Goal: Task Accomplishment & Management: Use online tool/utility

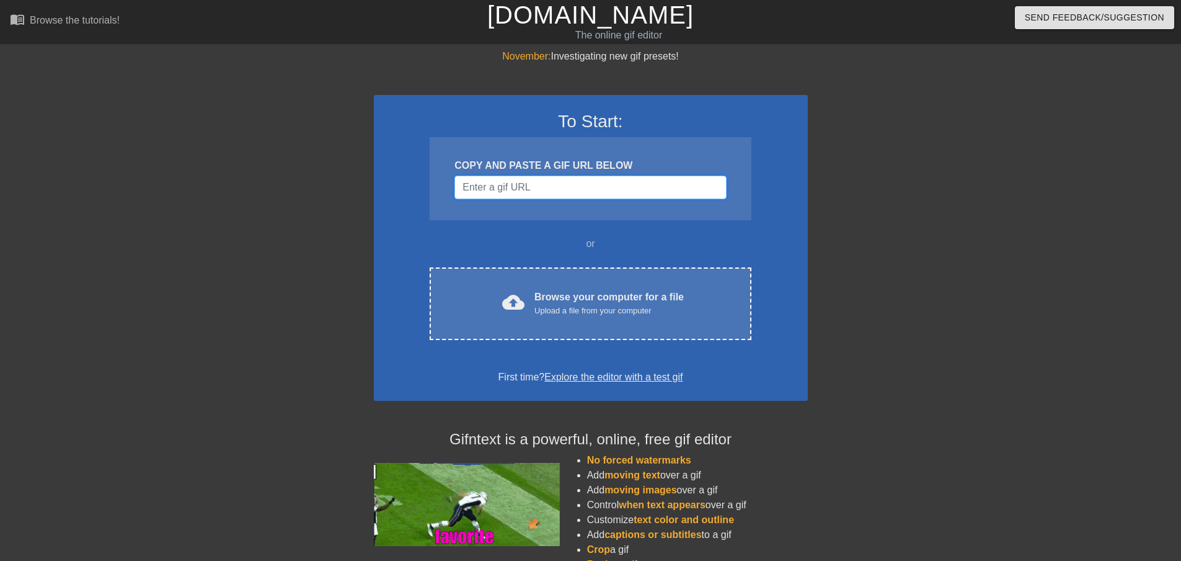
click at [596, 180] on input "Username" at bounding box center [591, 188] width 272 height 24
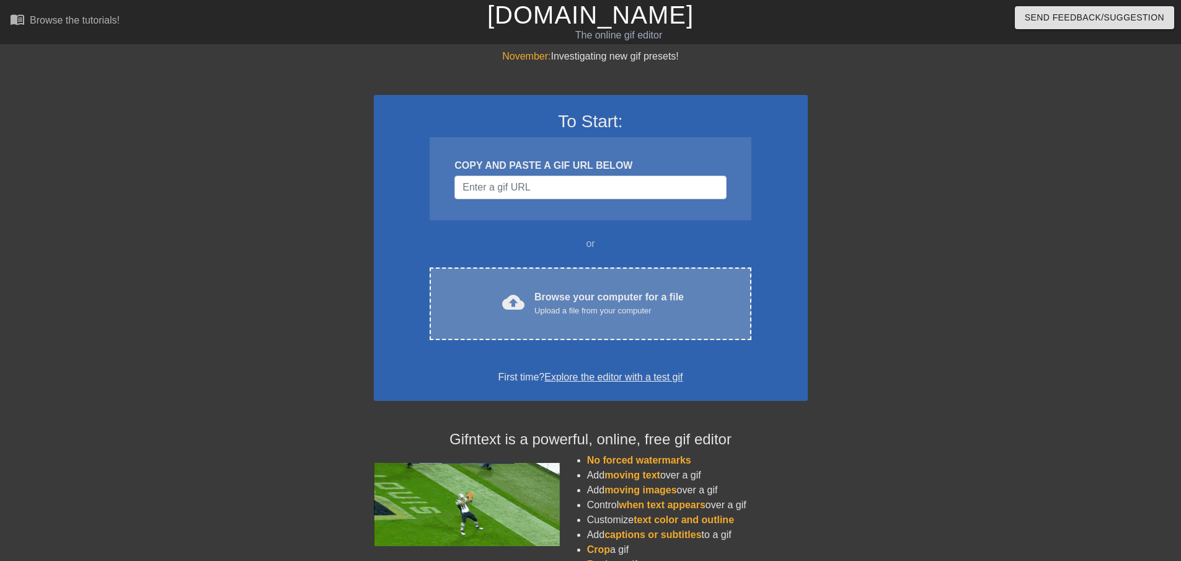
click at [608, 288] on div "cloud_upload Browse your computer for a file Upload a file from your computer C…" at bounding box center [590, 303] width 321 height 73
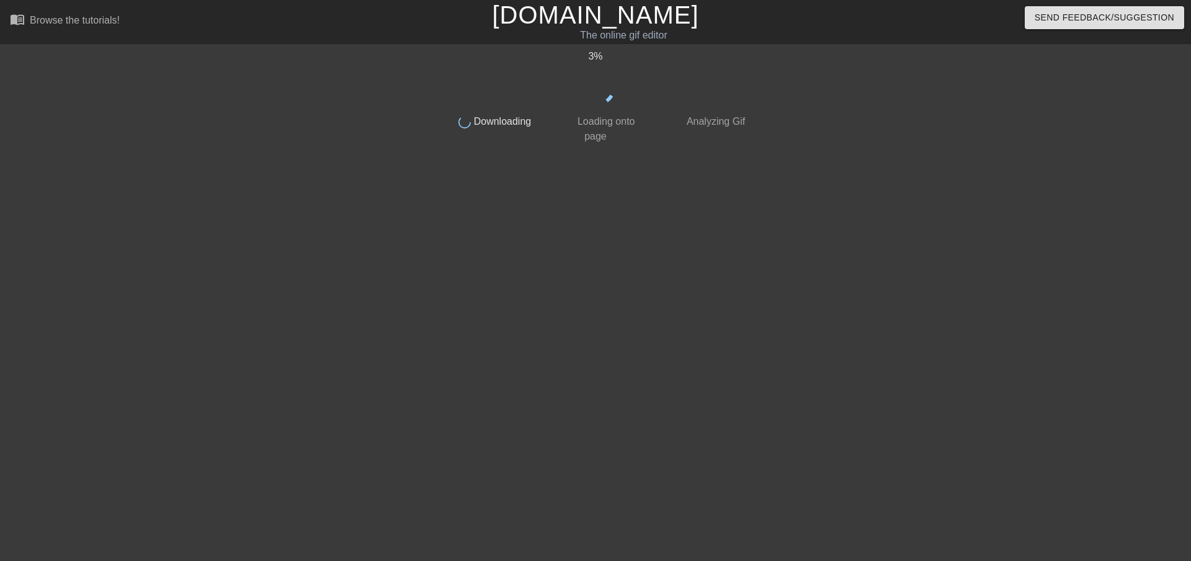
click at [834, 274] on div at bounding box center [859, 235] width 186 height 372
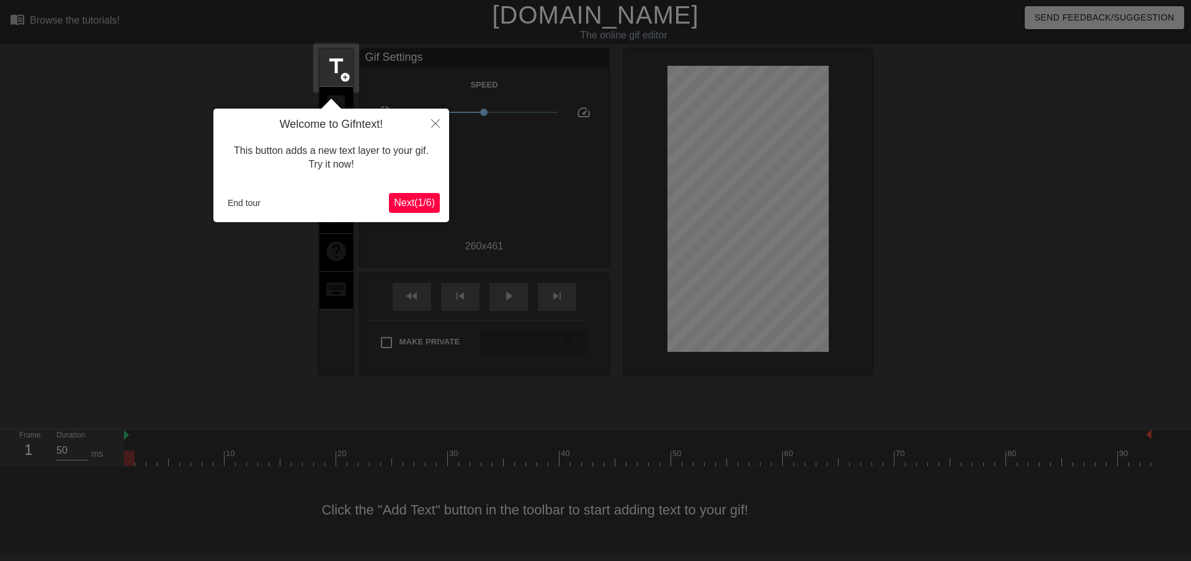
click at [1023, 272] on div at bounding box center [595, 280] width 1191 height 561
click at [431, 124] on icon "Close" at bounding box center [435, 123] width 9 height 9
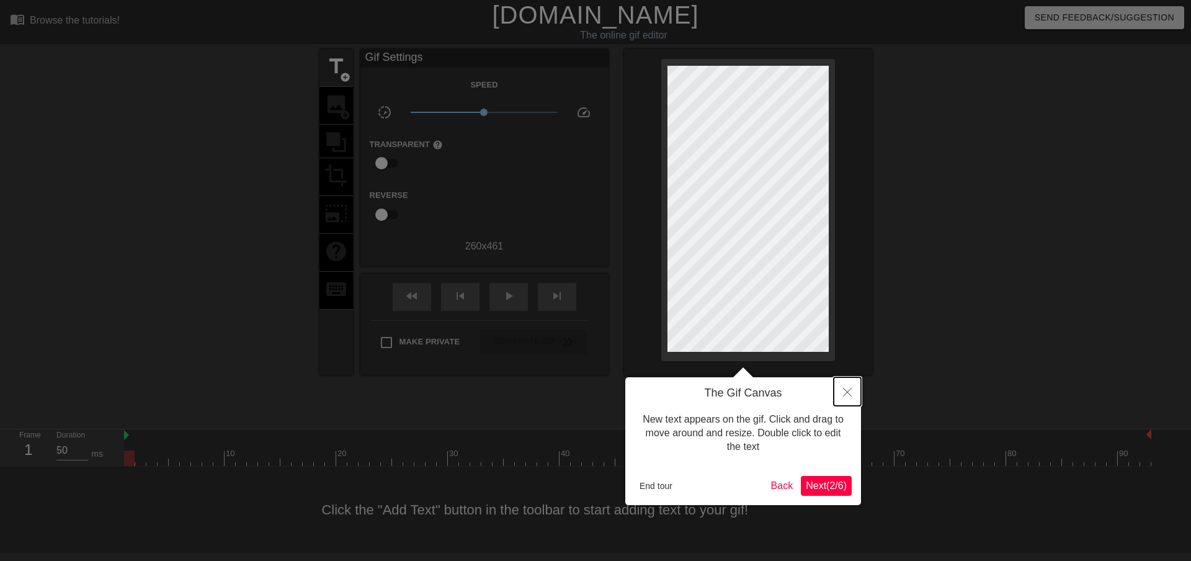
click at [847, 392] on icon "Close" at bounding box center [847, 392] width 9 height 9
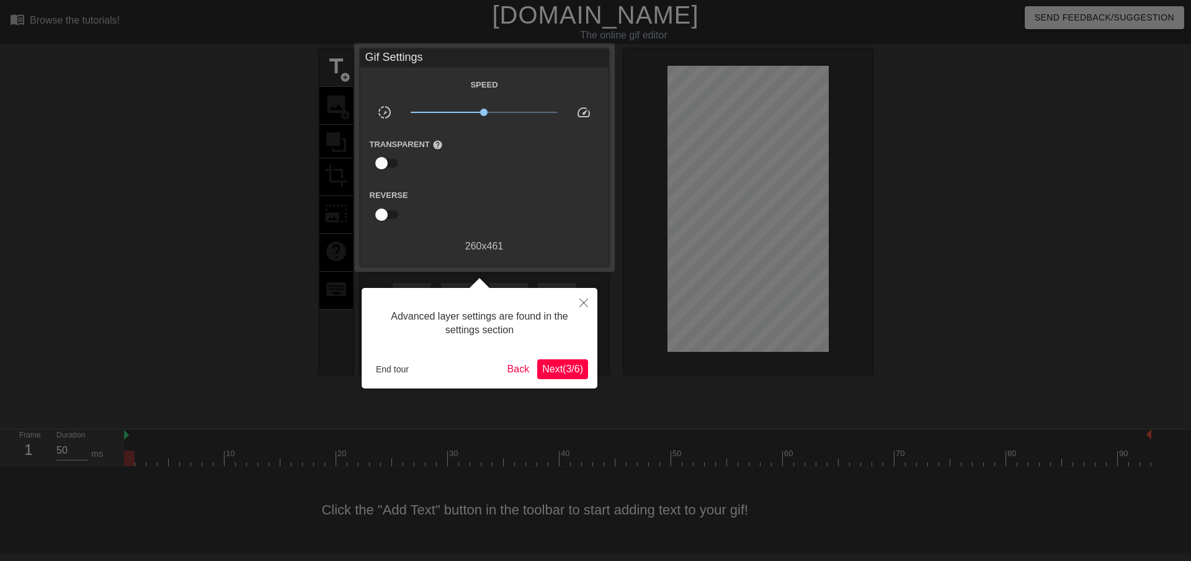
click at [920, 335] on div at bounding box center [595, 280] width 1191 height 561
click at [578, 300] on button "Close" at bounding box center [583, 302] width 27 height 29
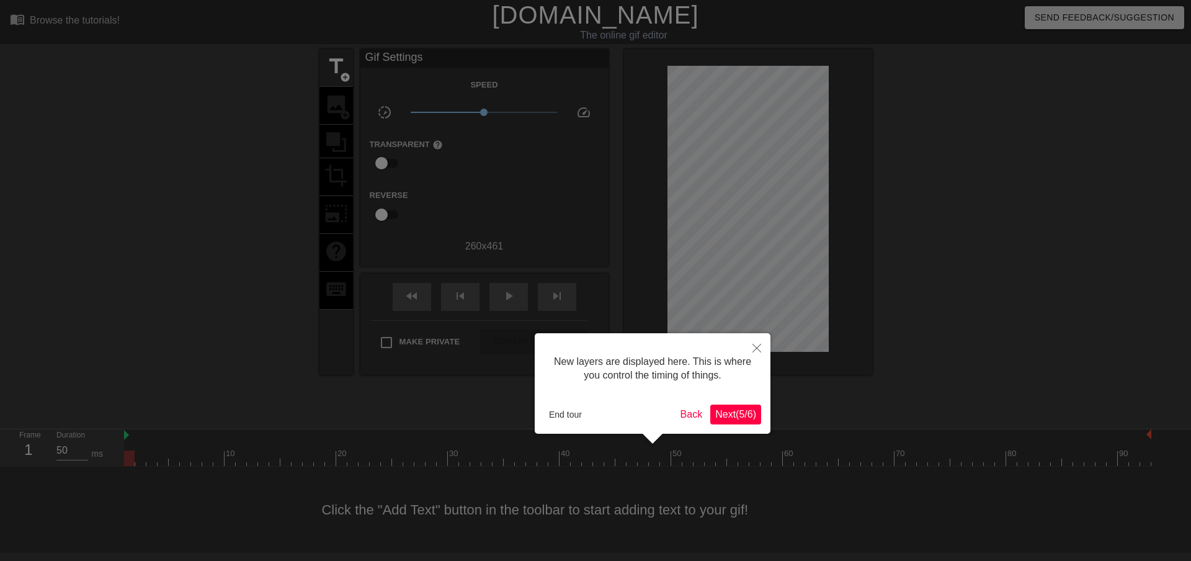
scroll to position [11, 0]
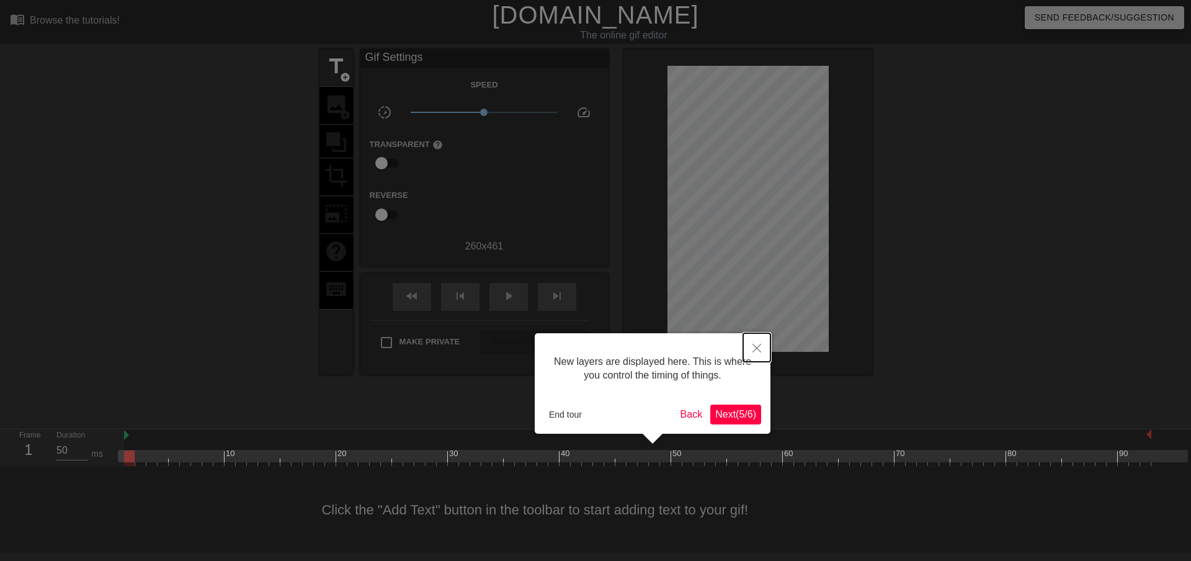
click at [753, 350] on icon "Close" at bounding box center [756, 348] width 9 height 9
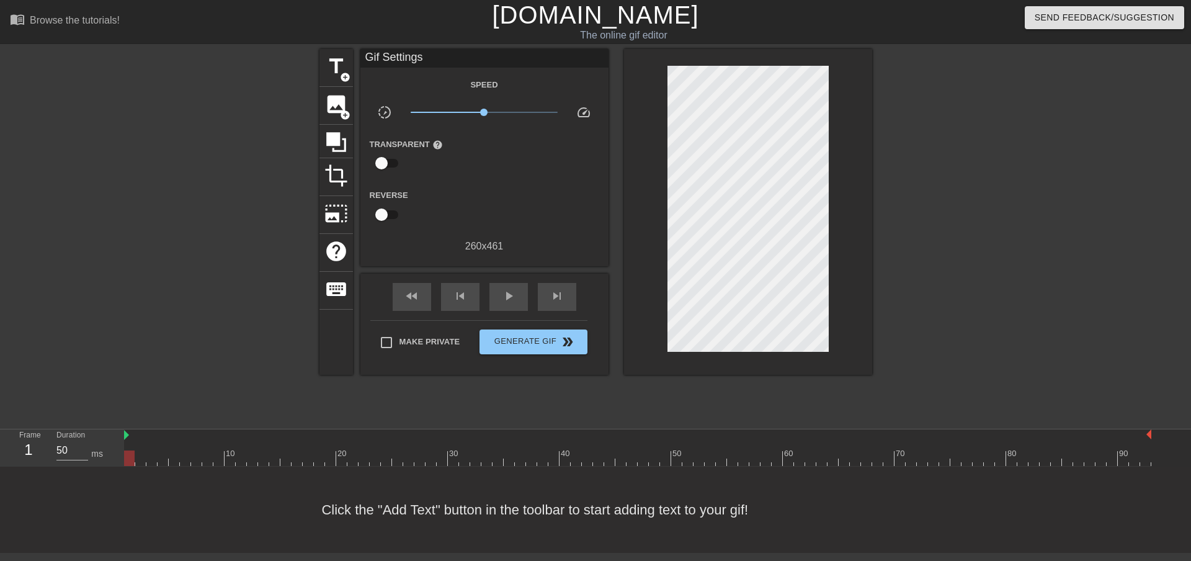
click at [1035, 276] on div at bounding box center [980, 235] width 186 height 372
click at [333, 69] on span "title" at bounding box center [336, 67] width 24 height 24
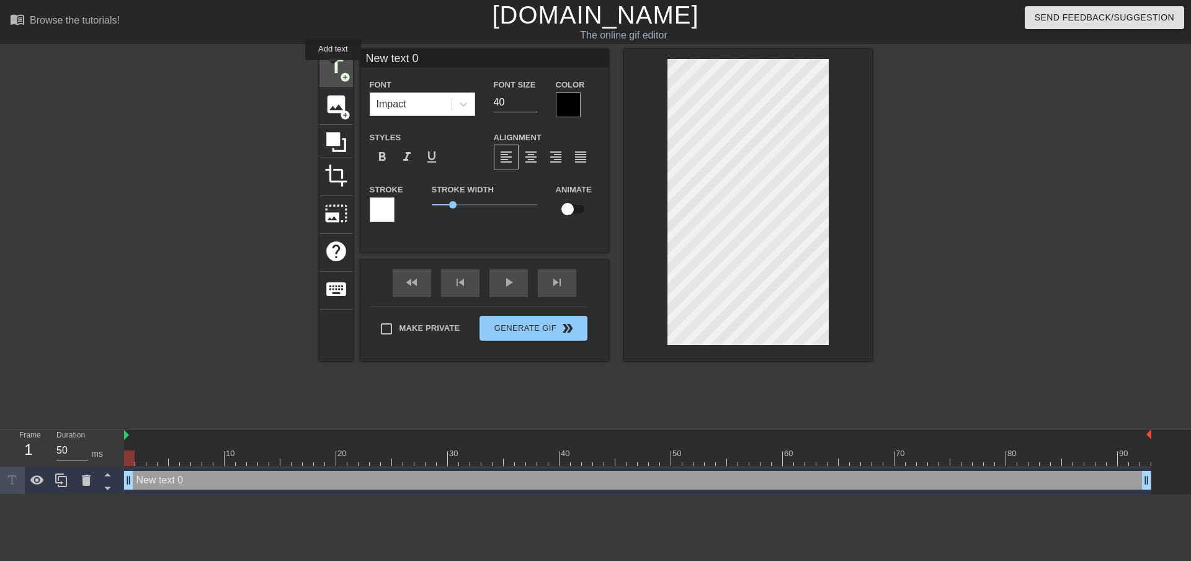
scroll to position [0, 0]
type input "s"
type textarea "s"
type input "s"
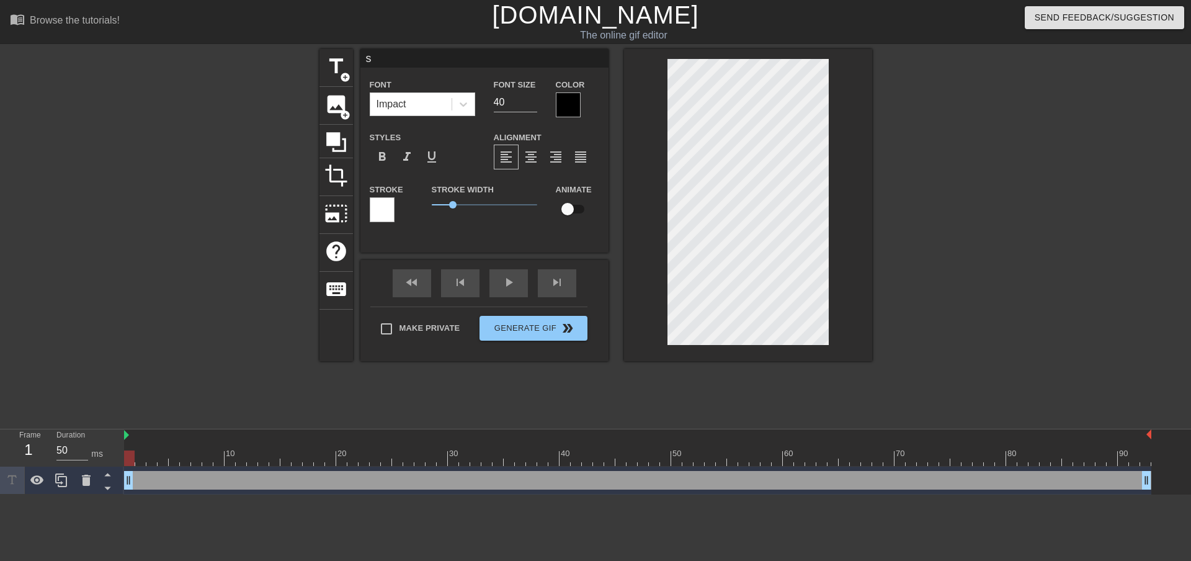
type textarea "s"
type input "sI"
type textarea "sI"
type input "sIR"
type textarea "sIR"
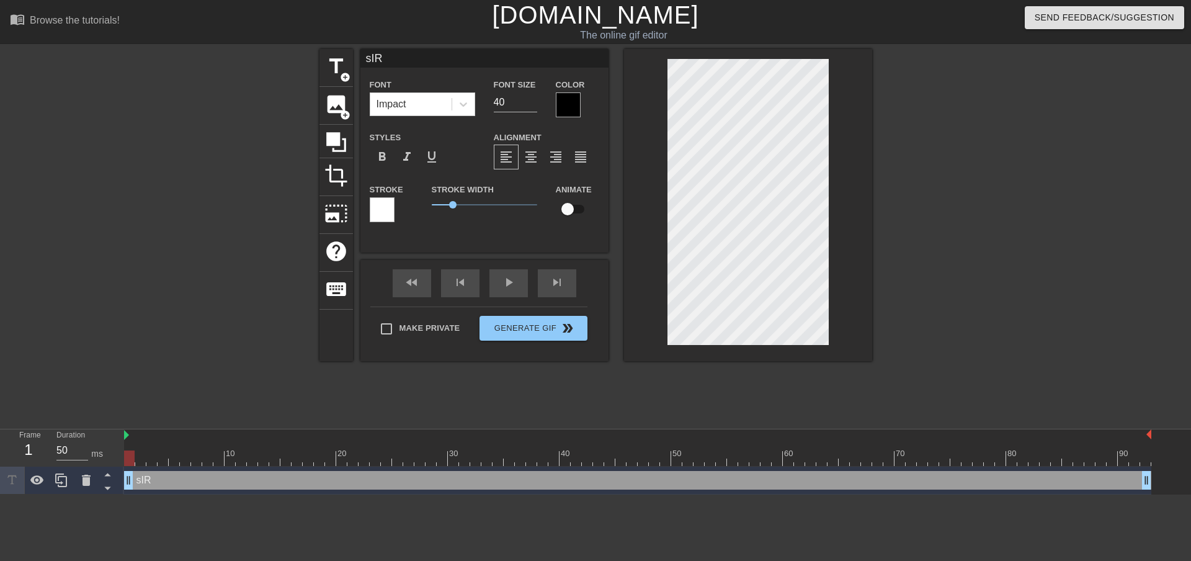
type input "sI"
type textarea "sI"
type input "s"
type textarea "s"
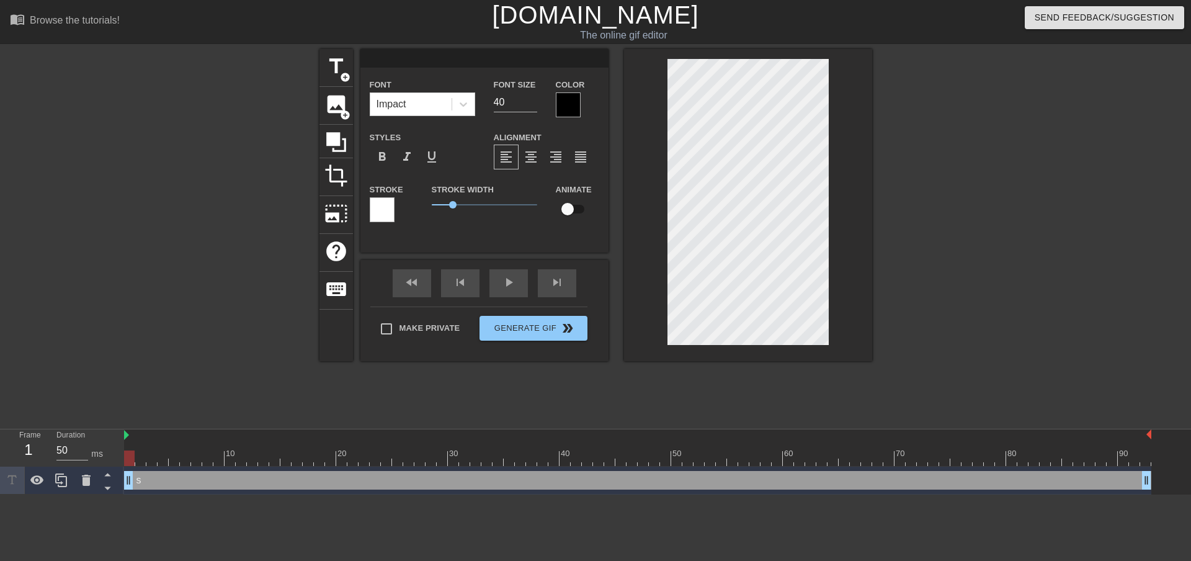
type input "S"
type textarea "S"
type input "Si"
type textarea "Si"
type input "Sir"
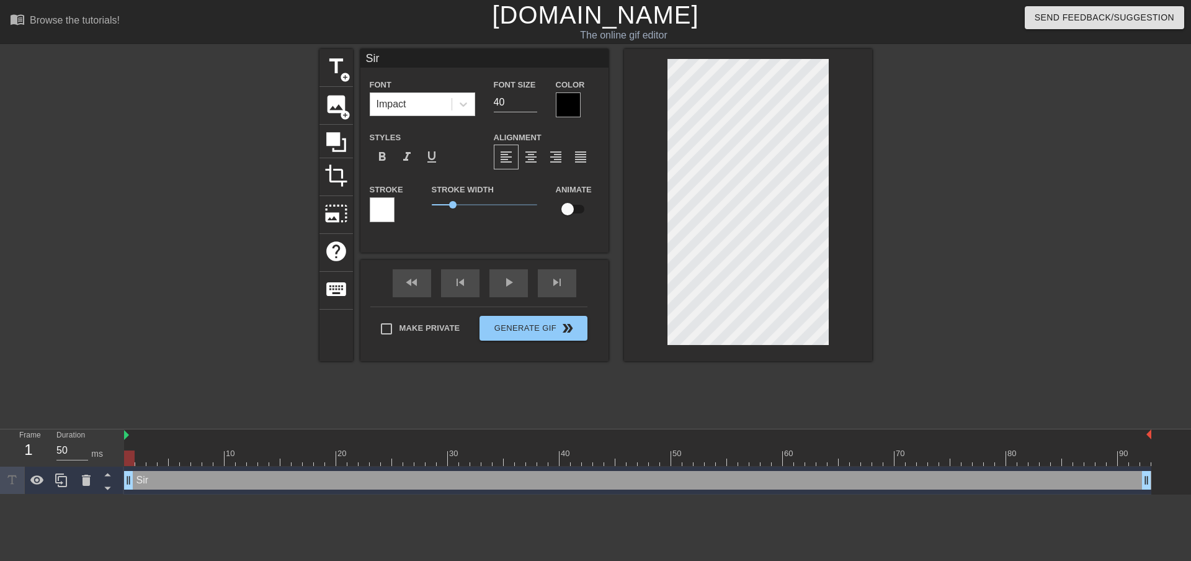
type textarea "Sir"
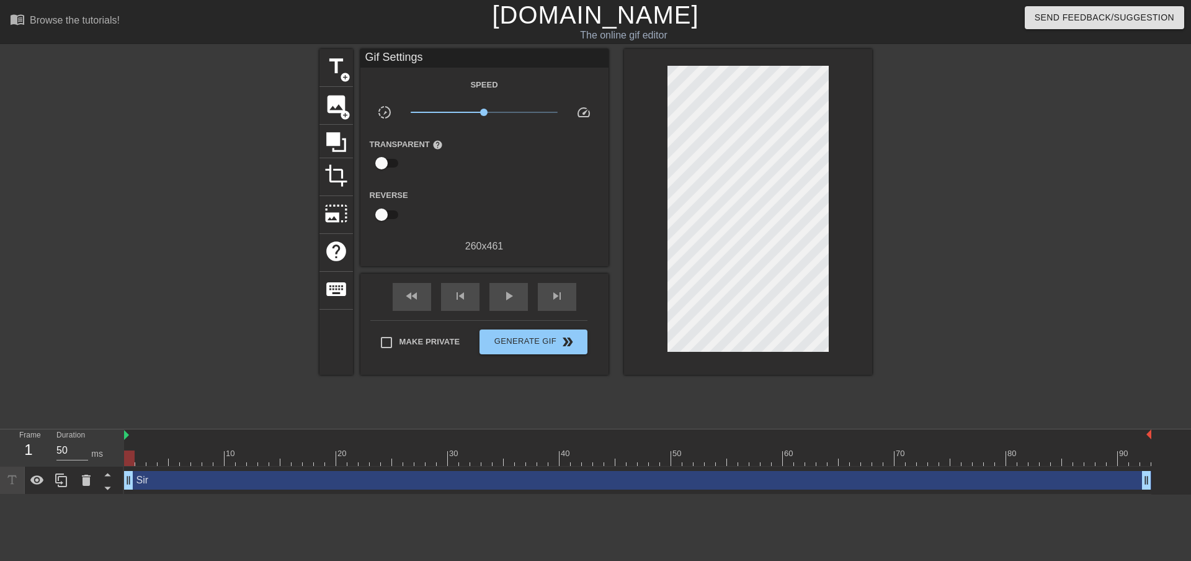
click at [526, 414] on div "title add_circle image add_circle crop photo_size_select_large help keyboard Gi…" at bounding box center [595, 235] width 553 height 372
click at [342, 72] on span "add_circle" at bounding box center [345, 77] width 11 height 11
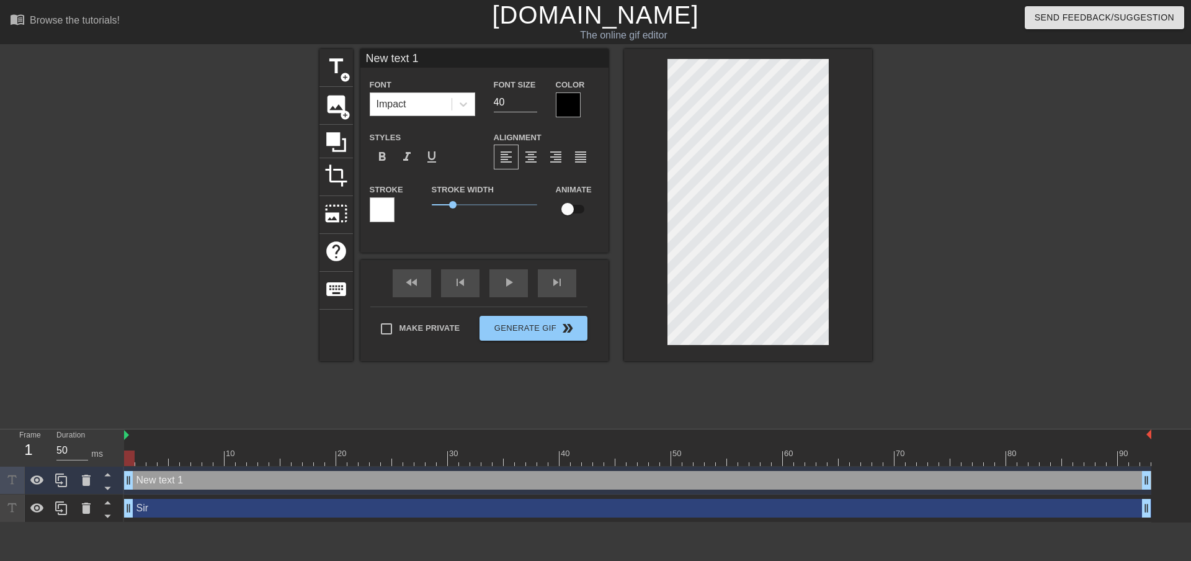
scroll to position [2, 3]
type input "New 1"
type textarea "New 1"
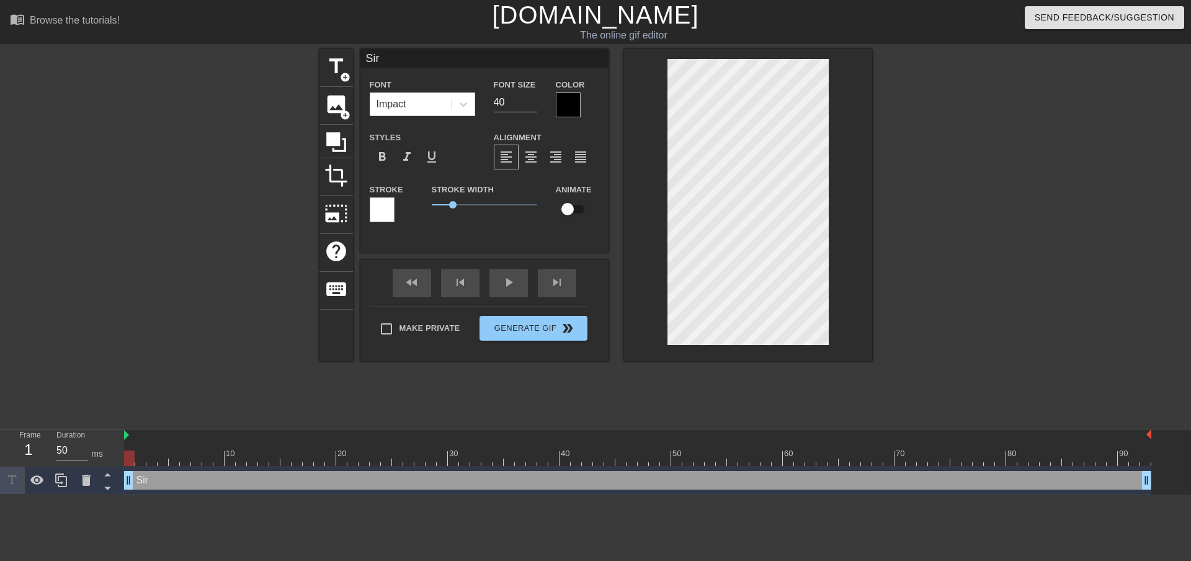
scroll to position [2, 2]
type input "Sir!"
type textarea "Sir!"
click at [567, 101] on div at bounding box center [568, 104] width 25 height 25
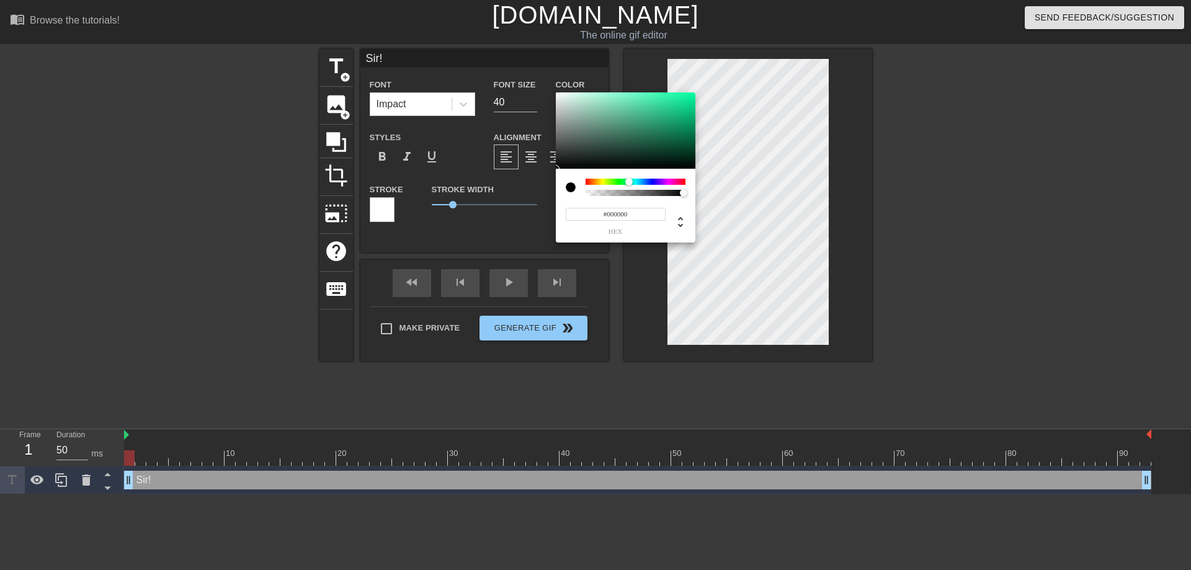
drag, startPoint x: 584, startPoint y: 181, endPoint x: 631, endPoint y: 198, distance: 49.6
click at [629, 193] on div at bounding box center [635, 187] width 100 height 17
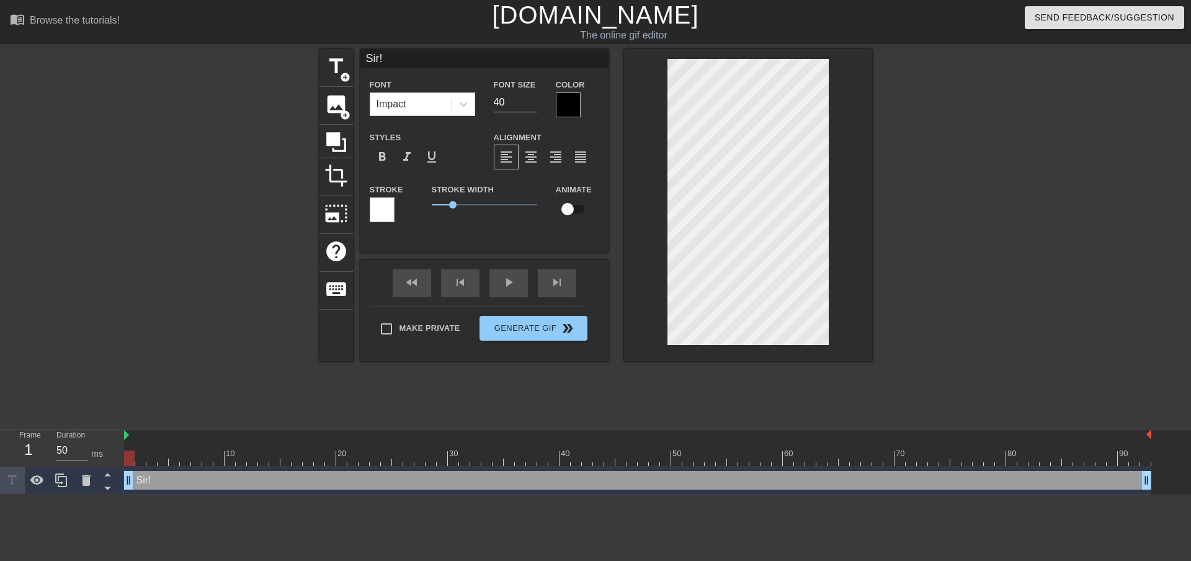
click at [566, 97] on div at bounding box center [568, 104] width 25 height 25
click at [381, 203] on div at bounding box center [382, 209] width 25 height 25
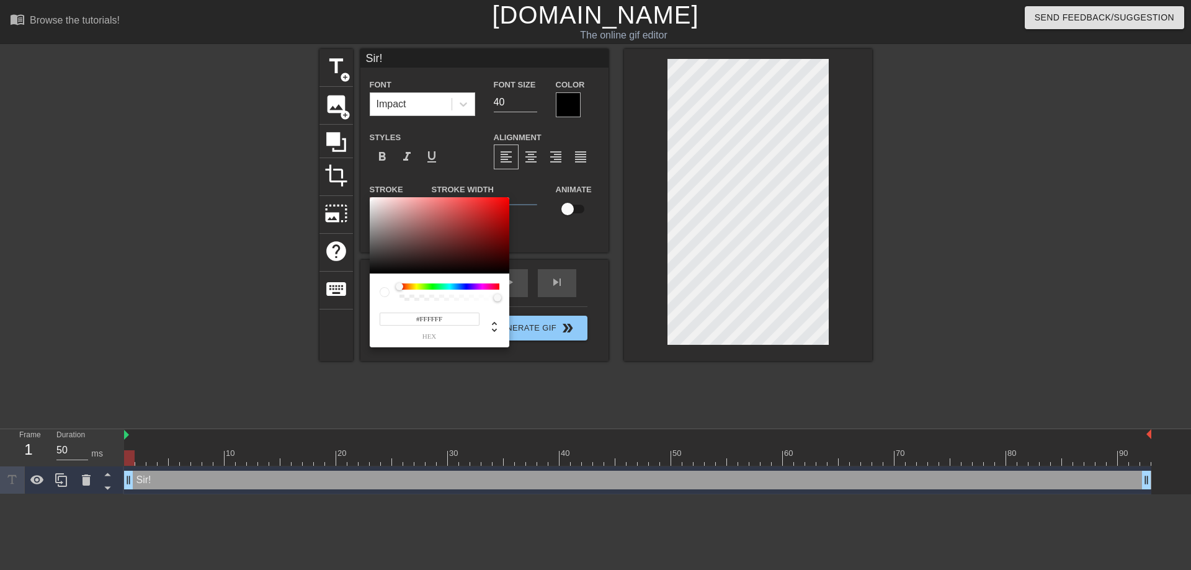
click at [448, 318] on input "#FFFFFF" at bounding box center [430, 319] width 100 height 13
click at [492, 328] on icon at bounding box center [494, 326] width 15 height 15
type input "0"
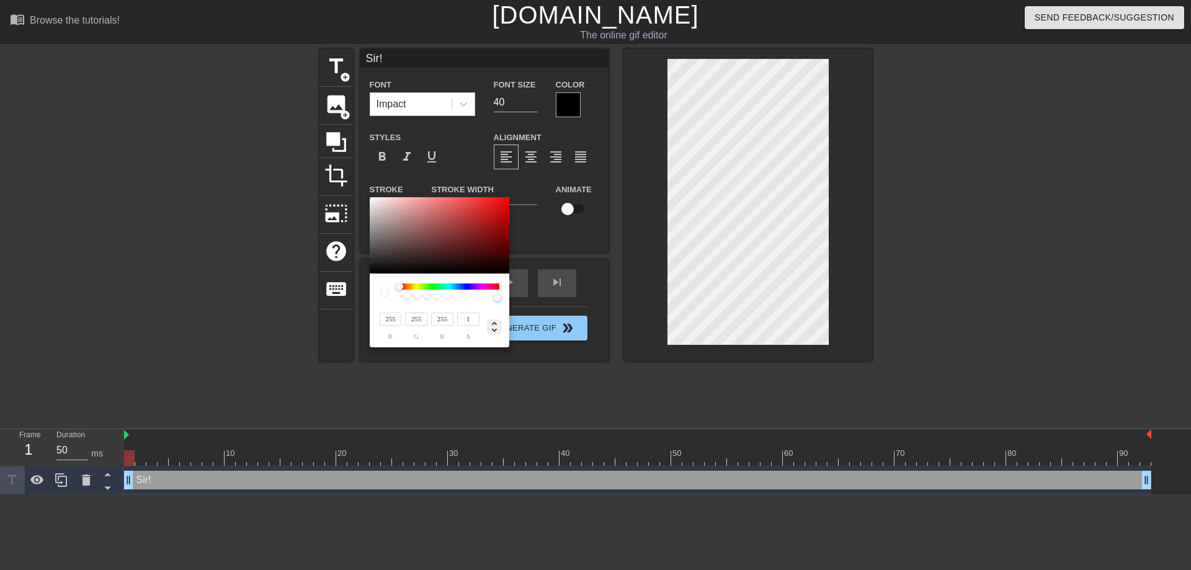
type input "0%"
type input "100%"
click at [492, 328] on icon at bounding box center [494, 326] width 15 height 15
type input "#FFFFFF"
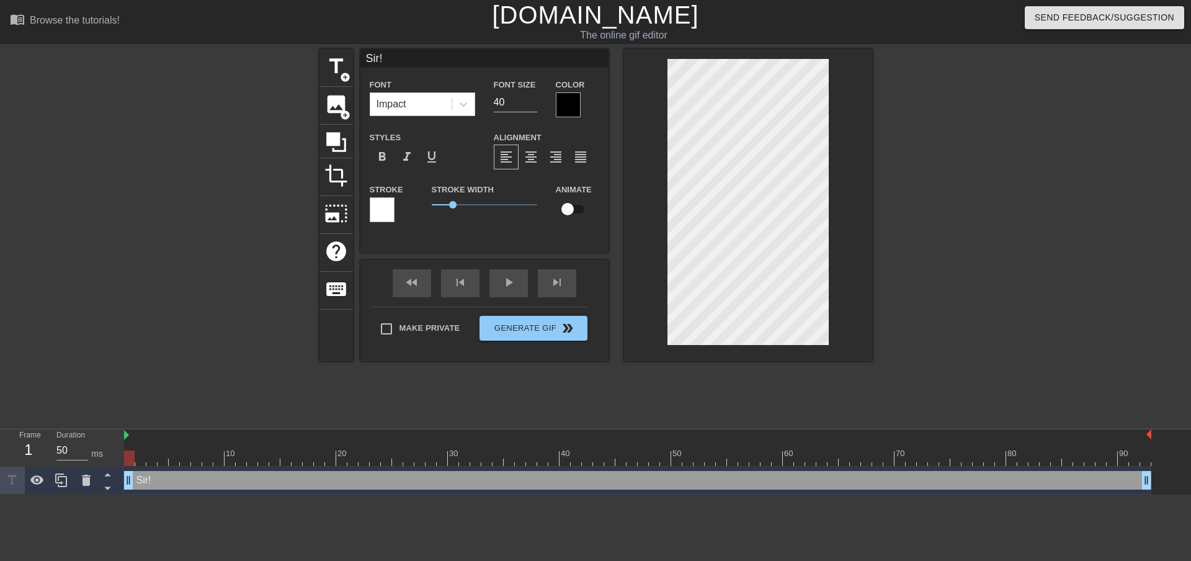
click at [574, 106] on div at bounding box center [568, 104] width 25 height 25
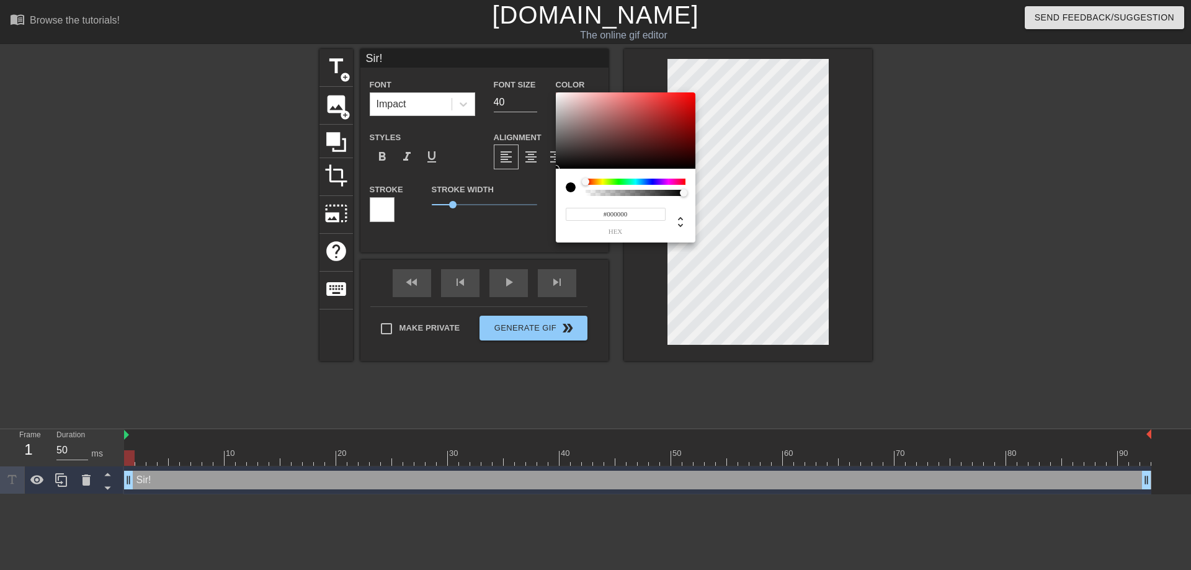
click at [616, 215] on input "#000000" at bounding box center [616, 214] width 100 height 13
paste input "FFFFFF"
click at [646, 216] on input "#000000" at bounding box center [616, 214] width 100 height 13
paste input "FFFFFF"
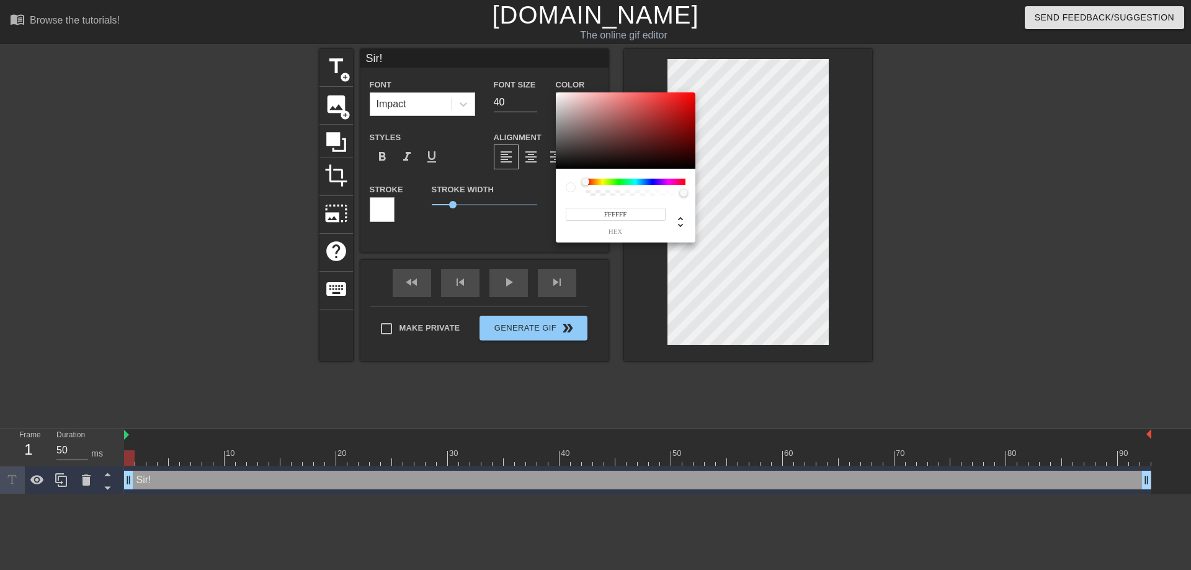
type input "#FFFFFF"
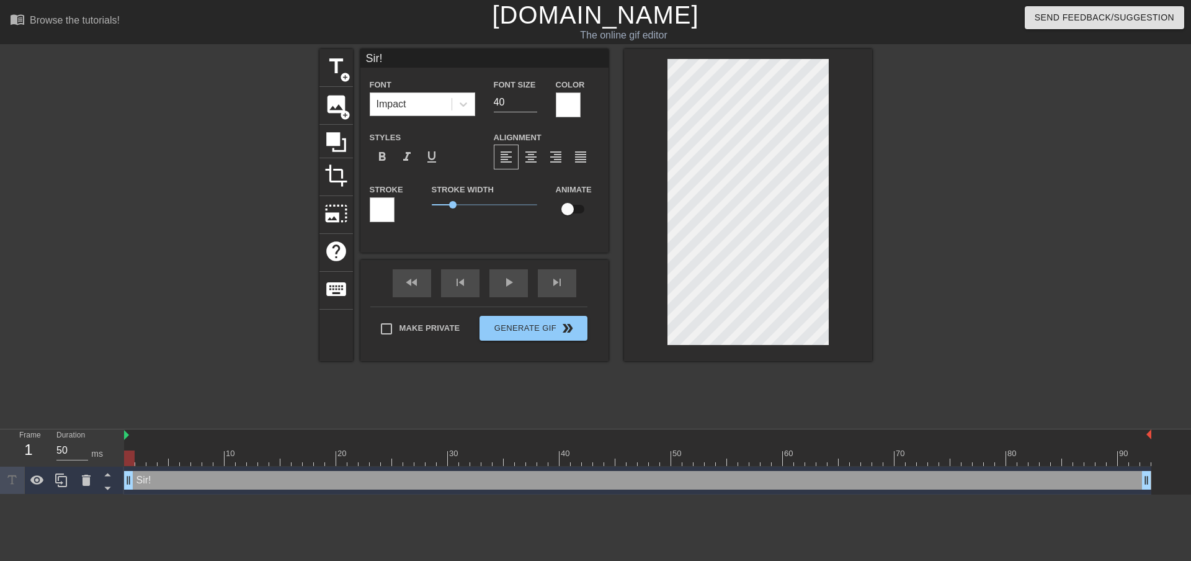
click at [387, 203] on div at bounding box center [382, 209] width 25 height 25
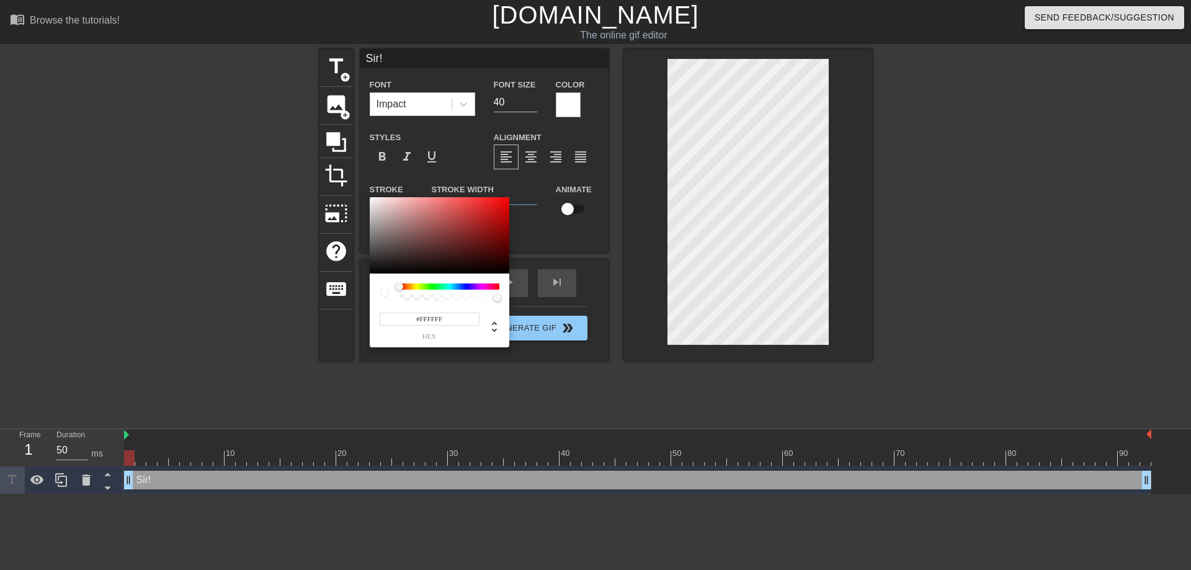
click at [447, 320] on input "#FFFFFF" at bounding box center [430, 319] width 100 height 13
click at [421, 319] on input "#FFFFFF" at bounding box center [430, 319] width 100 height 13
type input "#000000"
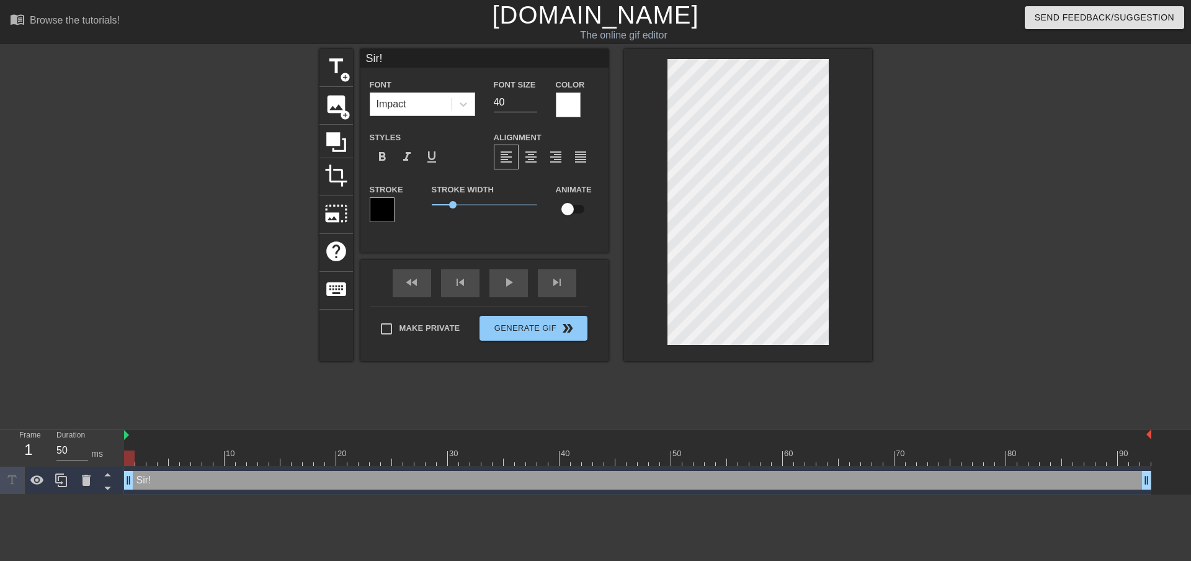
click at [866, 134] on div at bounding box center [748, 205] width 248 height 312
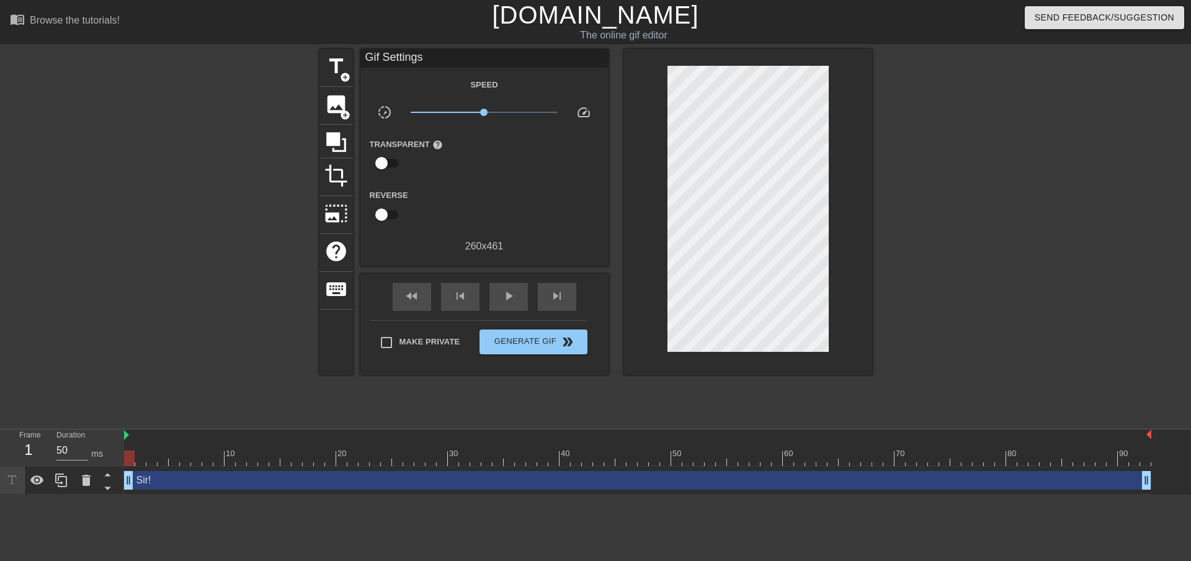
click at [797, 374] on div "title add_circle image add_circle crop photo_size_select_large help keyboard Gi…" at bounding box center [595, 235] width 553 height 372
click at [471, 190] on div at bounding box center [442, 206] width 82 height 39
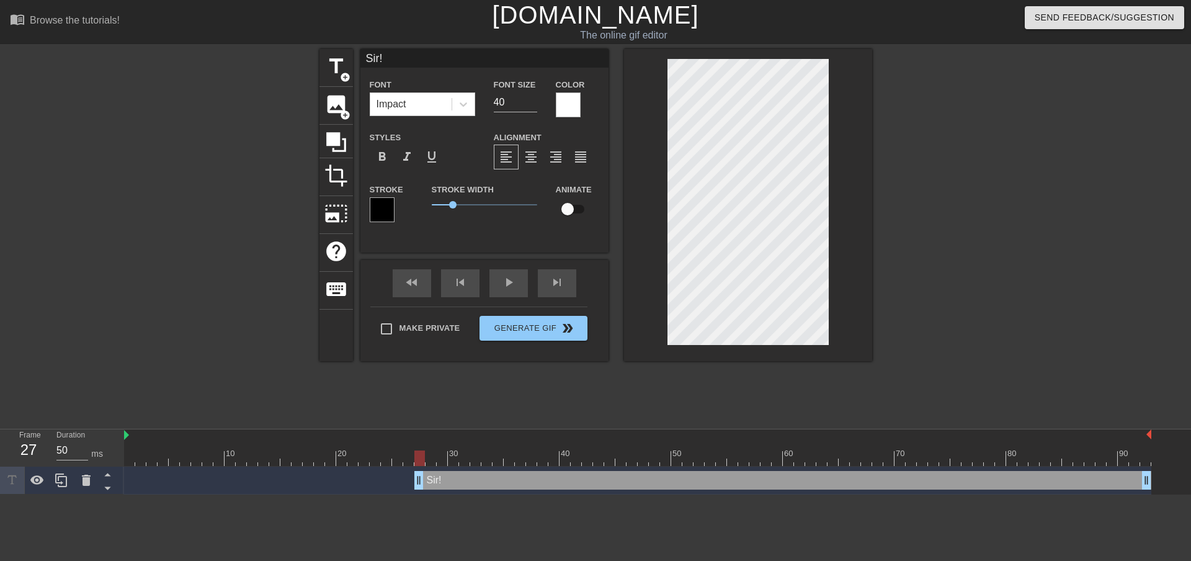
drag, startPoint x: 130, startPoint y: 481, endPoint x: 419, endPoint y: 528, distance: 292.7
click at [419, 494] on html "menu_book Browse the tutorials! [DOMAIN_NAME] The online gif editor Send Feedba…" at bounding box center [595, 247] width 1191 height 494
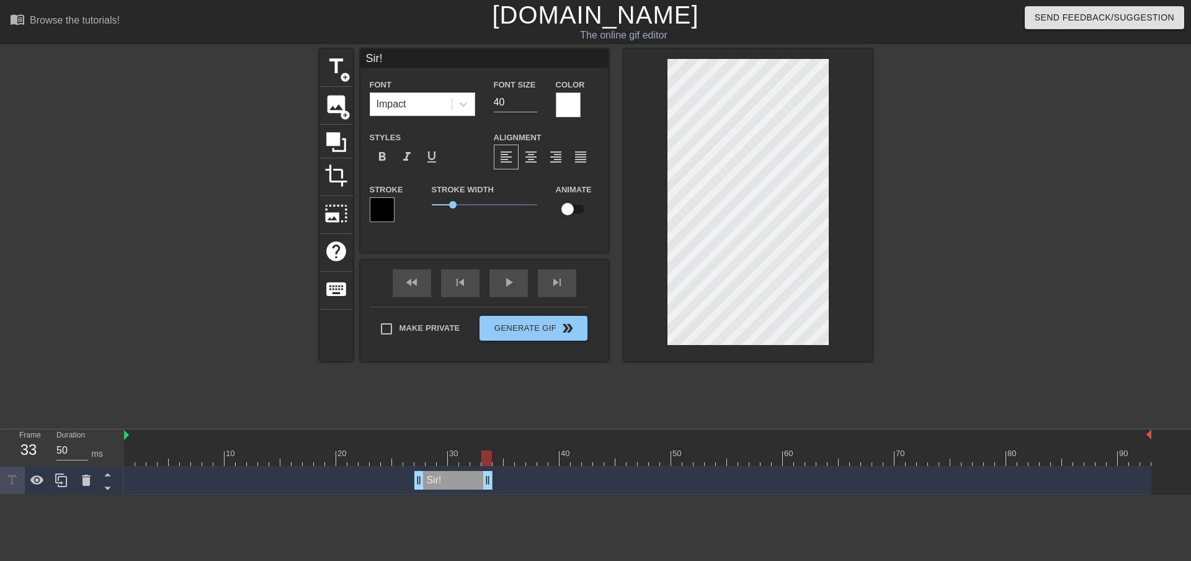
drag, startPoint x: 1147, startPoint y: 482, endPoint x: 487, endPoint y: 496, distance: 659.4
click at [487, 494] on html "menu_book Browse the tutorials! [DOMAIN_NAME] The online gif editor Send Feedba…" at bounding box center [595, 247] width 1191 height 494
click at [516, 383] on div "title add_circle image add_circle crop photo_size_select_large help keyboard Si…" at bounding box center [595, 235] width 553 height 372
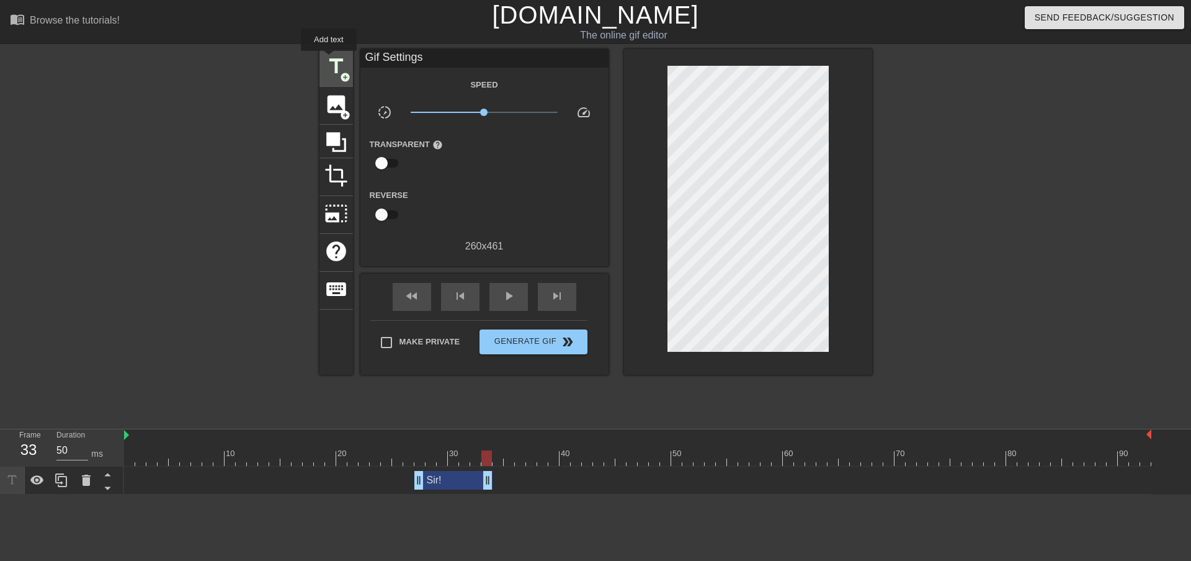
click at [329, 60] on span "title" at bounding box center [336, 67] width 24 height 24
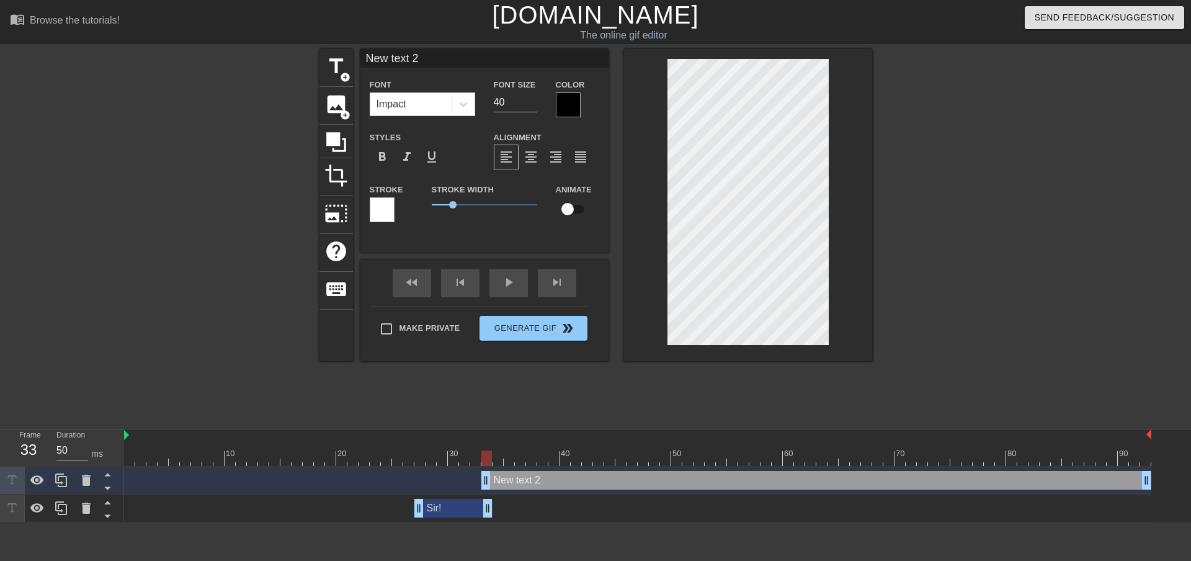
click at [593, 482] on div "New text 2 drag_handle drag_handle" at bounding box center [816, 480] width 670 height 19
click at [528, 479] on div "New text 2 drag_handle drag_handle" at bounding box center [816, 480] width 670 height 19
type input "y"
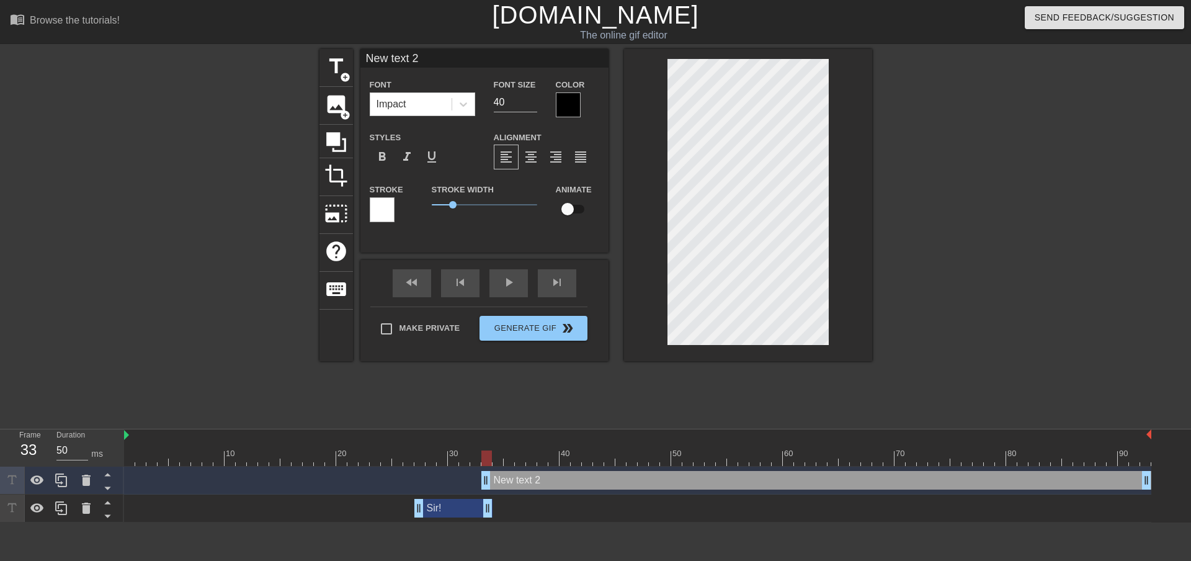
type textarea "y"
type input "yE"
type textarea "yE"
type input "y"
type textarea "y"
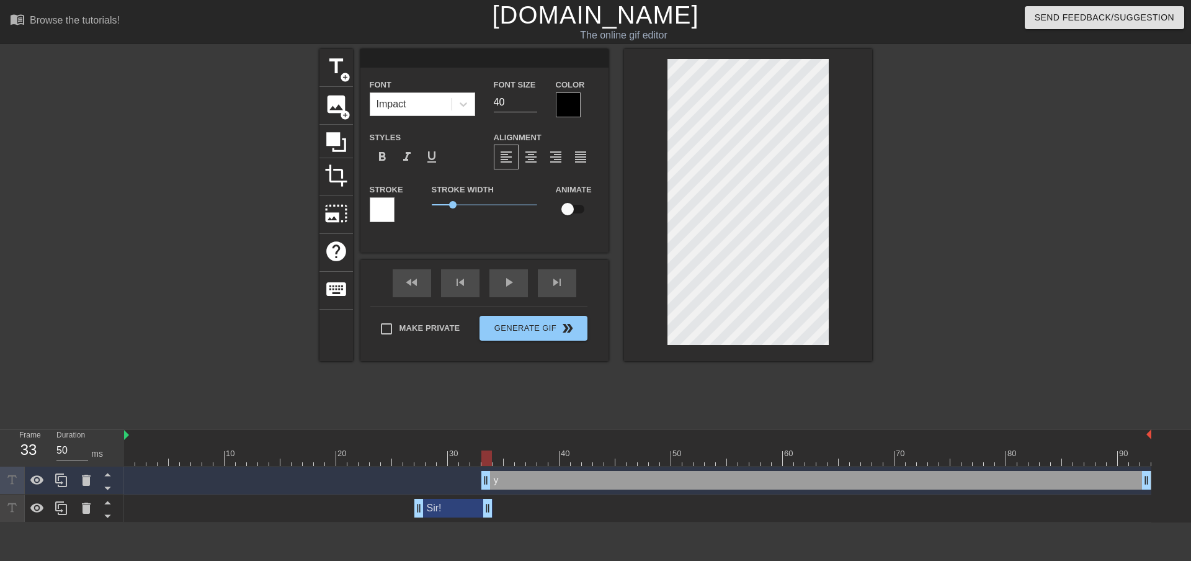
type input "Y"
type textarea "Y"
type input "Ye"
type textarea "Ye"
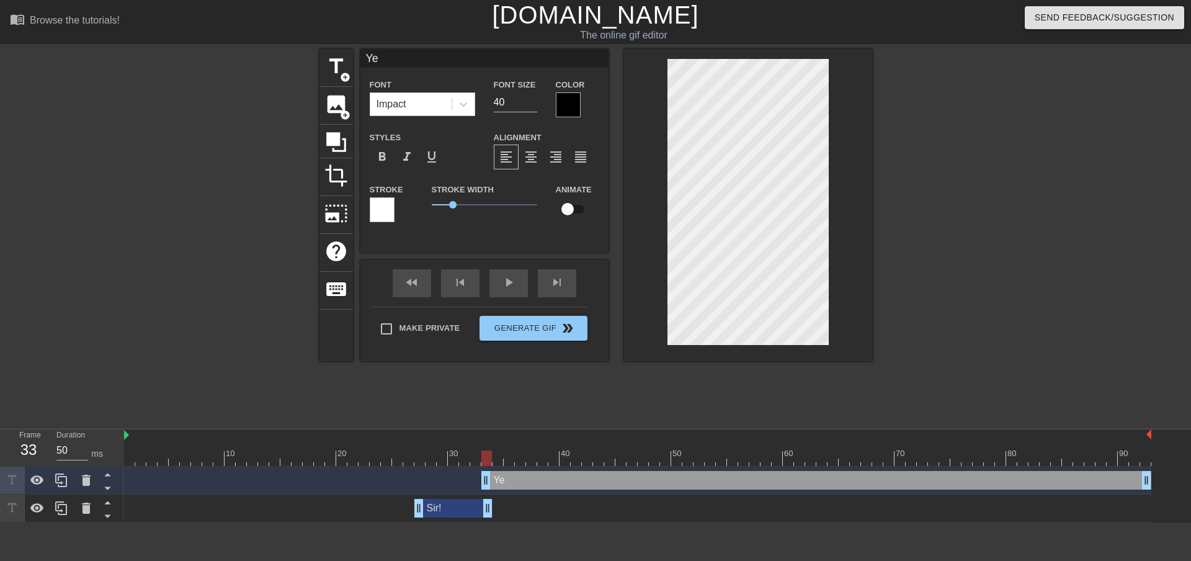
type input "Yes"
type textarea "Yes"
type input "Yes"
type textarea "Yes"
type input "Yes s"
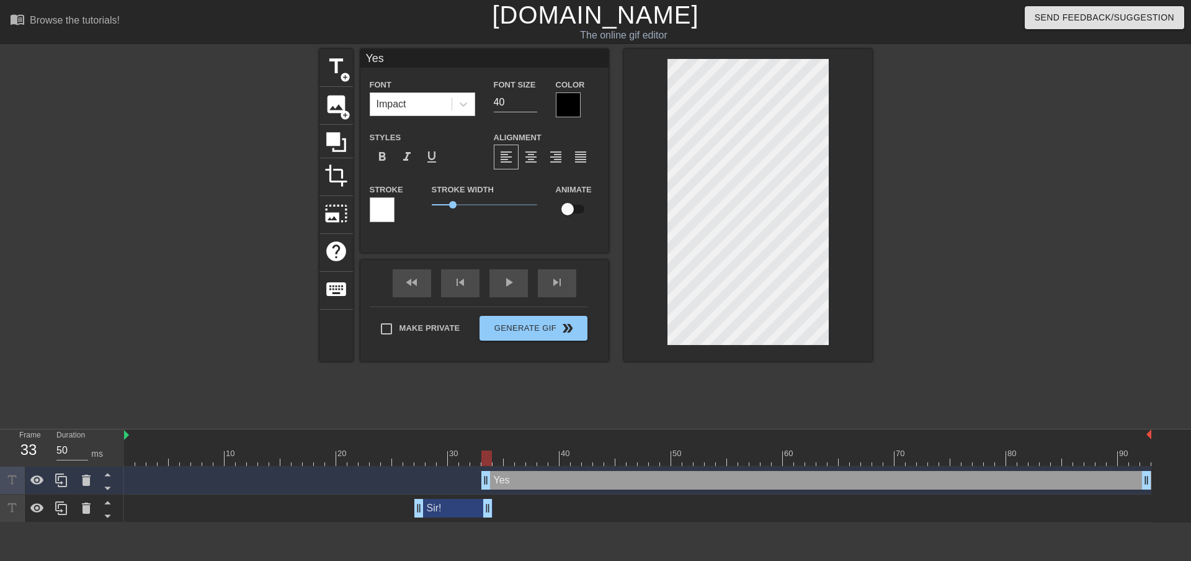
type textarea "Yes s"
type input "Yes"
type textarea "Yes"
type input "Yes S"
type textarea "Yes S"
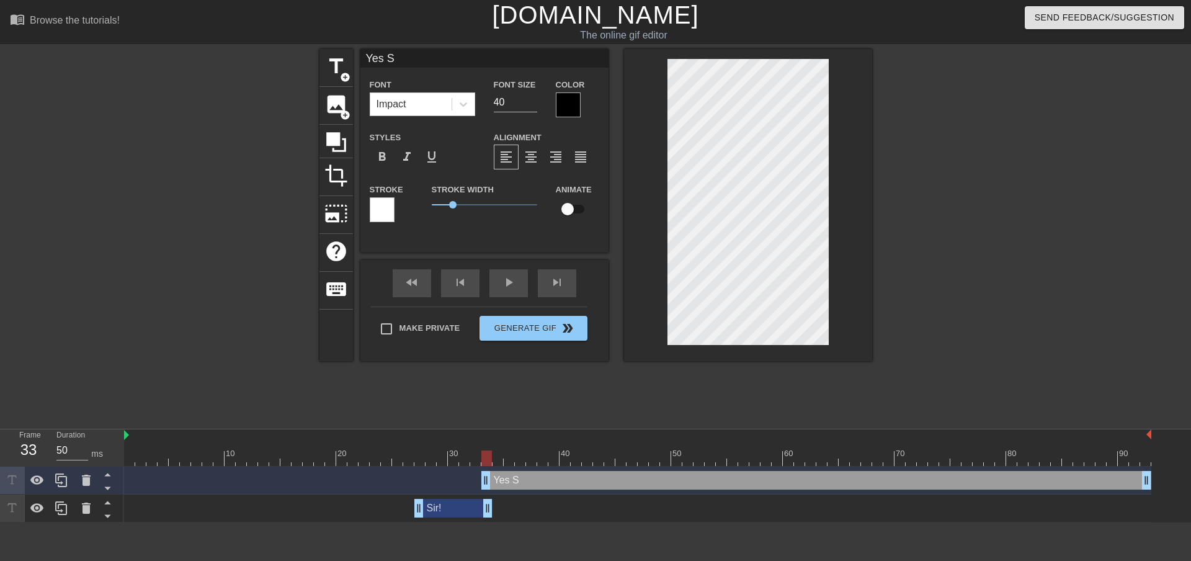
type input "Yes Si"
type textarea "Yes Si"
type input "Yes Sir"
type textarea "Yes Sir"
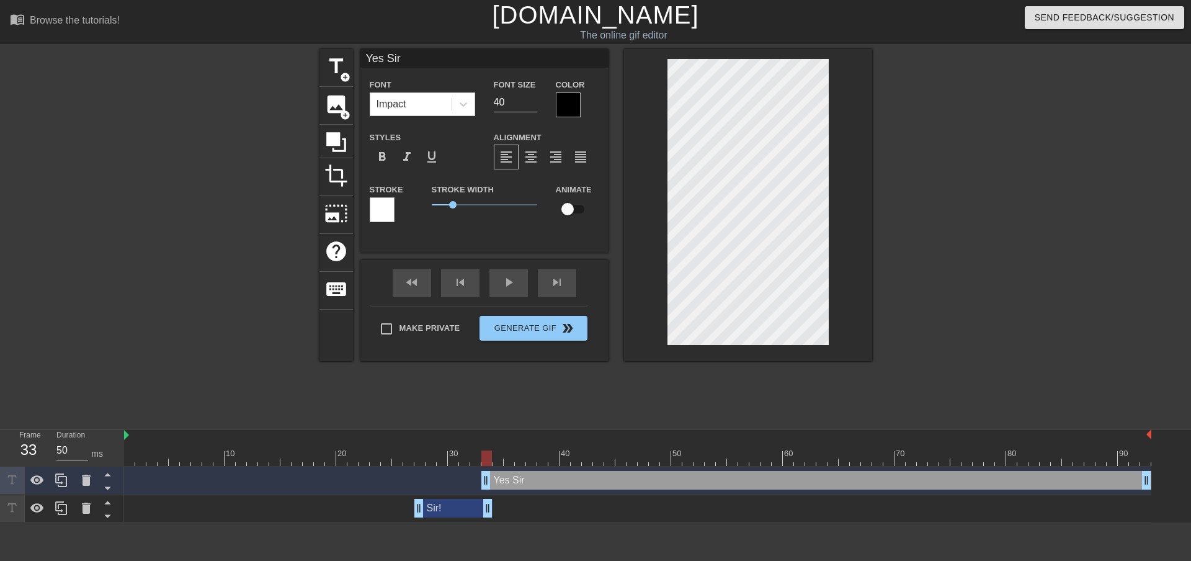
type input "Yes Sir!"
type textarea "Yes Sir!"
click at [988, 344] on div at bounding box center [980, 235] width 186 height 372
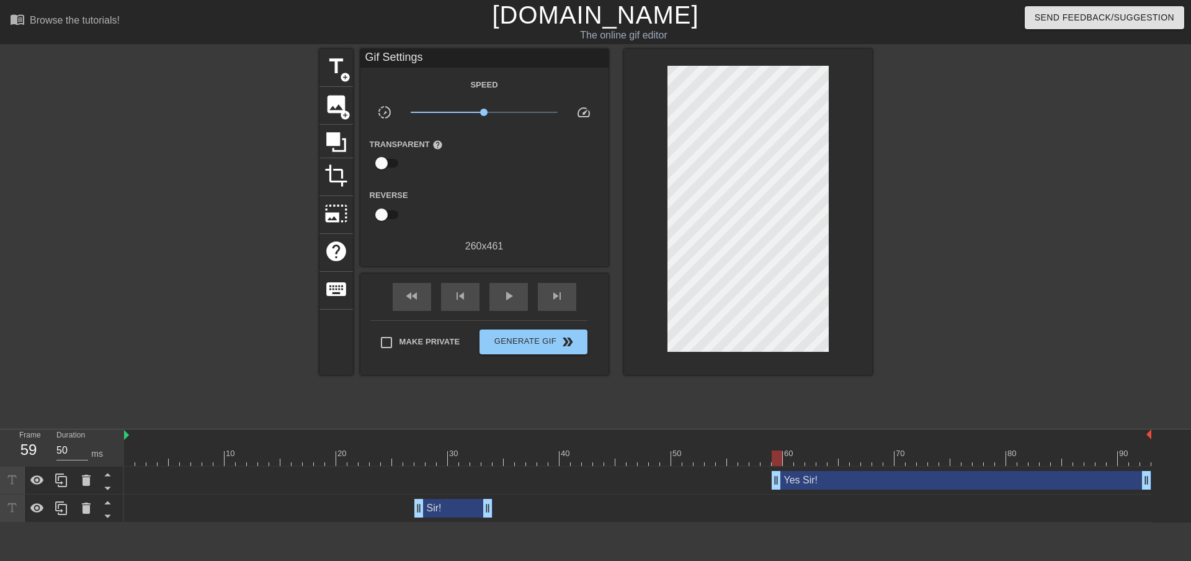
drag, startPoint x: 486, startPoint y: 473, endPoint x: 1121, endPoint y: 417, distance: 637.6
click at [773, 507] on div "Yes Sir! drag_handle drag_handle Sir! drag_handle drag_handle" at bounding box center [657, 494] width 1067 height 56
drag, startPoint x: 781, startPoint y: 485, endPoint x: 838, endPoint y: 484, distance: 57.7
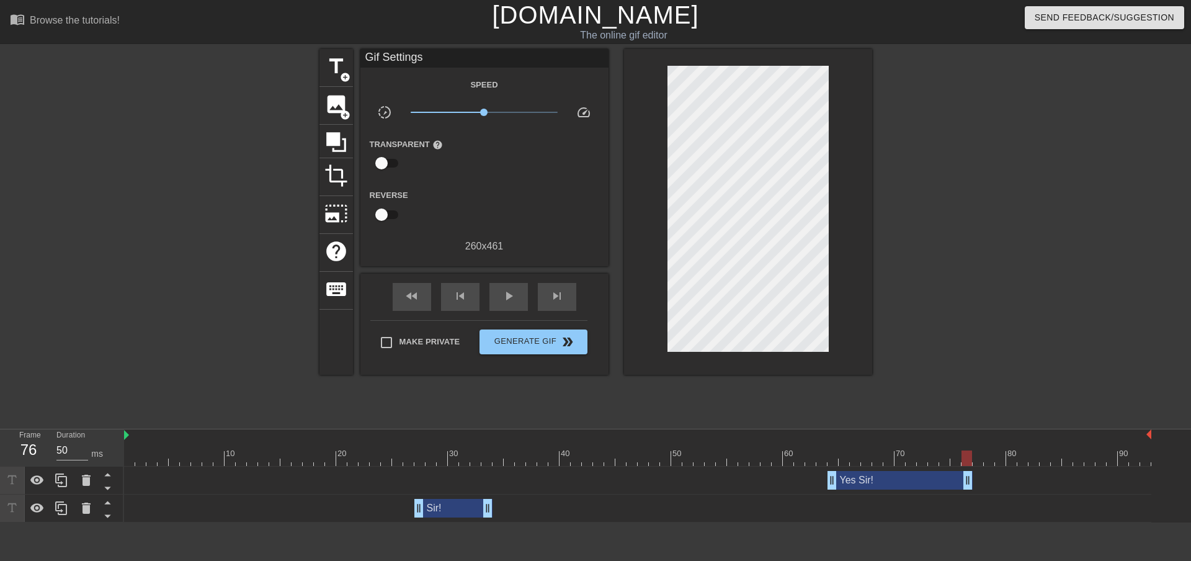
drag, startPoint x: 1149, startPoint y: 479, endPoint x: 972, endPoint y: 476, distance: 177.4
click at [947, 349] on div at bounding box center [980, 235] width 186 height 372
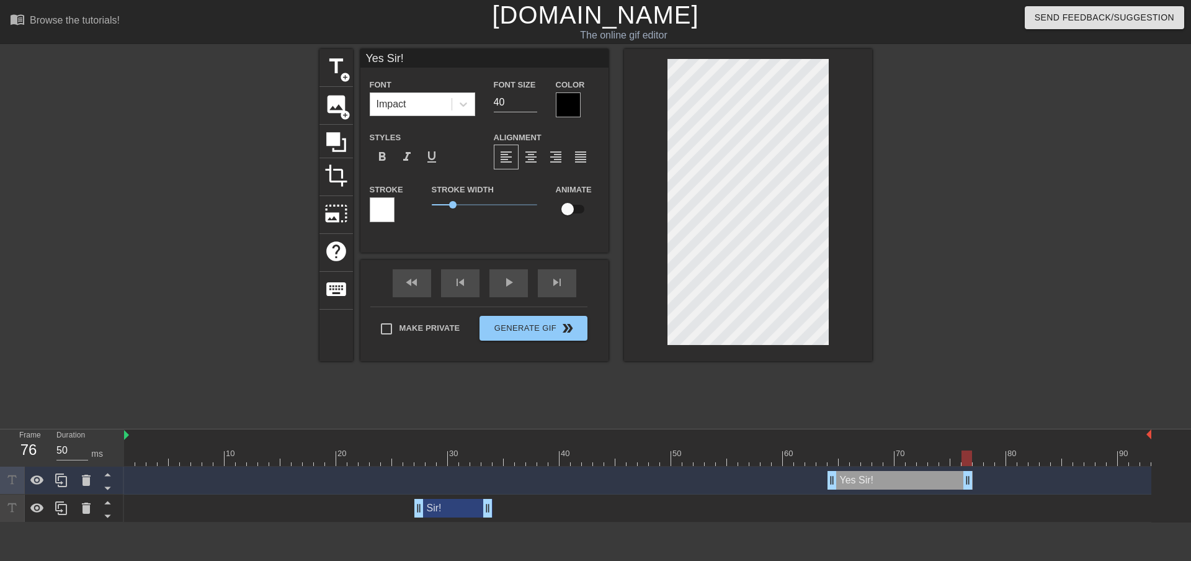
click at [558, 107] on div at bounding box center [568, 104] width 25 height 25
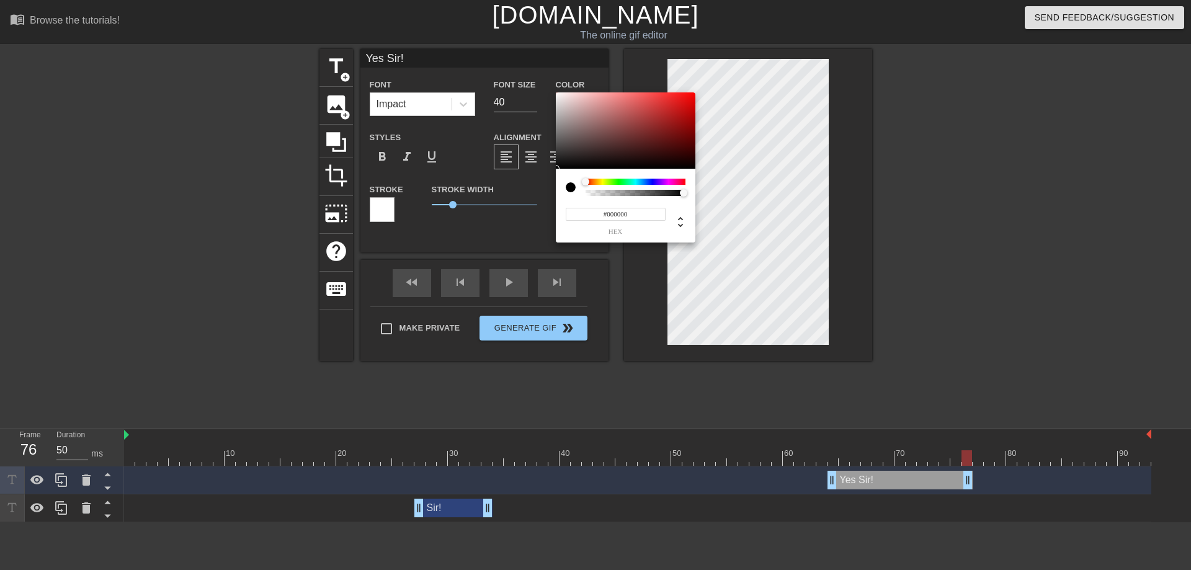
drag, startPoint x: 608, startPoint y: 213, endPoint x: 789, endPoint y: 216, distance: 181.1
click at [788, 216] on div "#000000 hex" at bounding box center [595, 285] width 1191 height 570
type input "#FFFFFF"
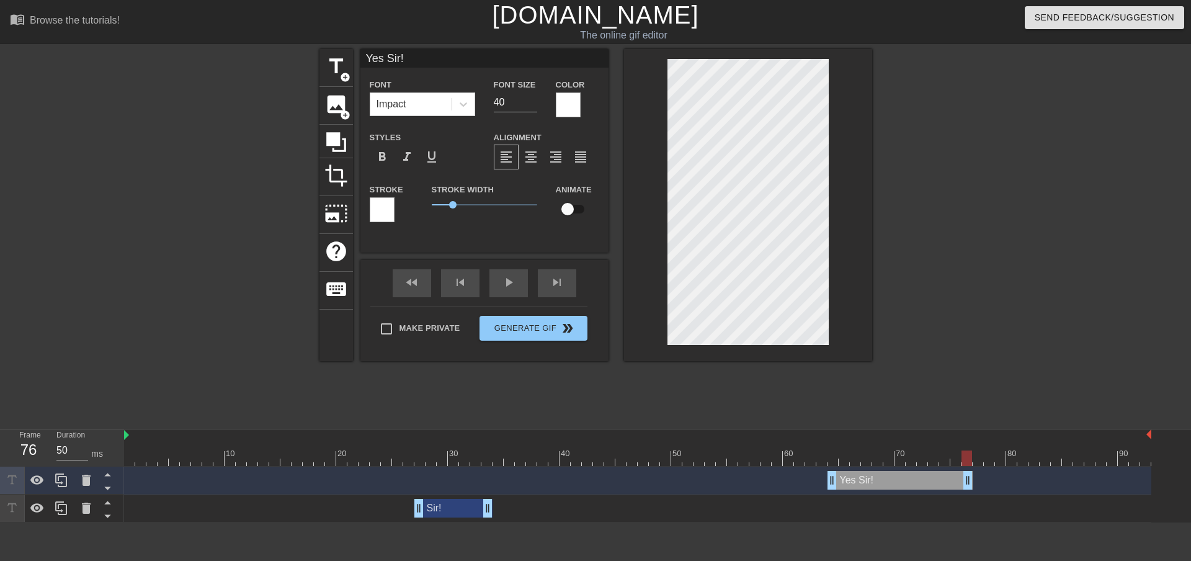
click at [383, 209] on div at bounding box center [382, 209] width 25 height 25
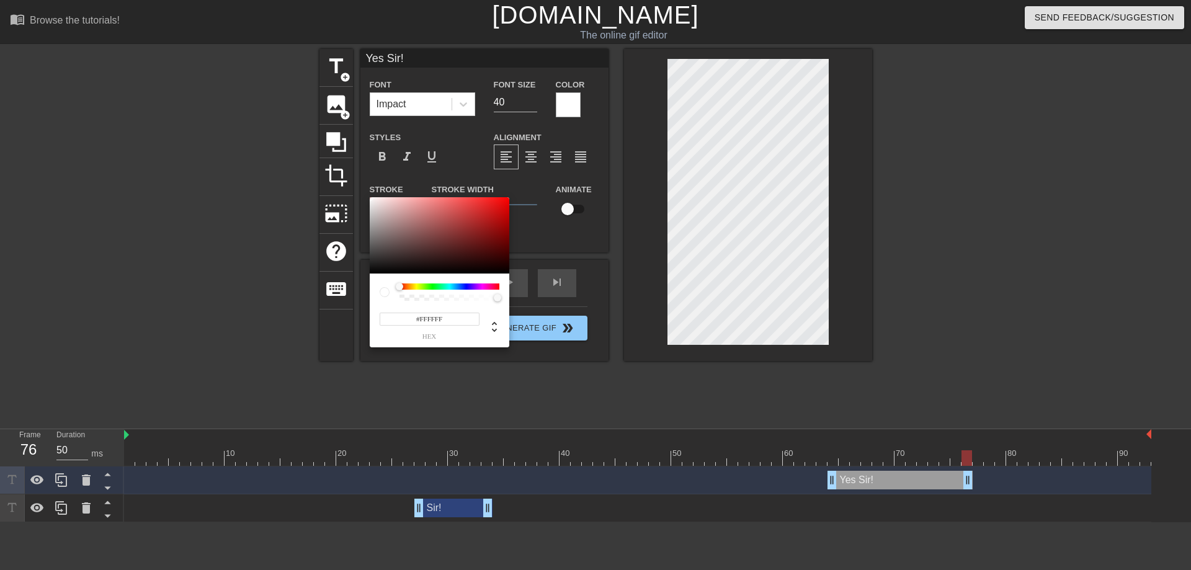
drag, startPoint x: 420, startPoint y: 319, endPoint x: 692, endPoint y: 347, distance: 272.5
click at [690, 347] on div "#FFFFFF hex" at bounding box center [595, 285] width 1191 height 570
type input "#000000"
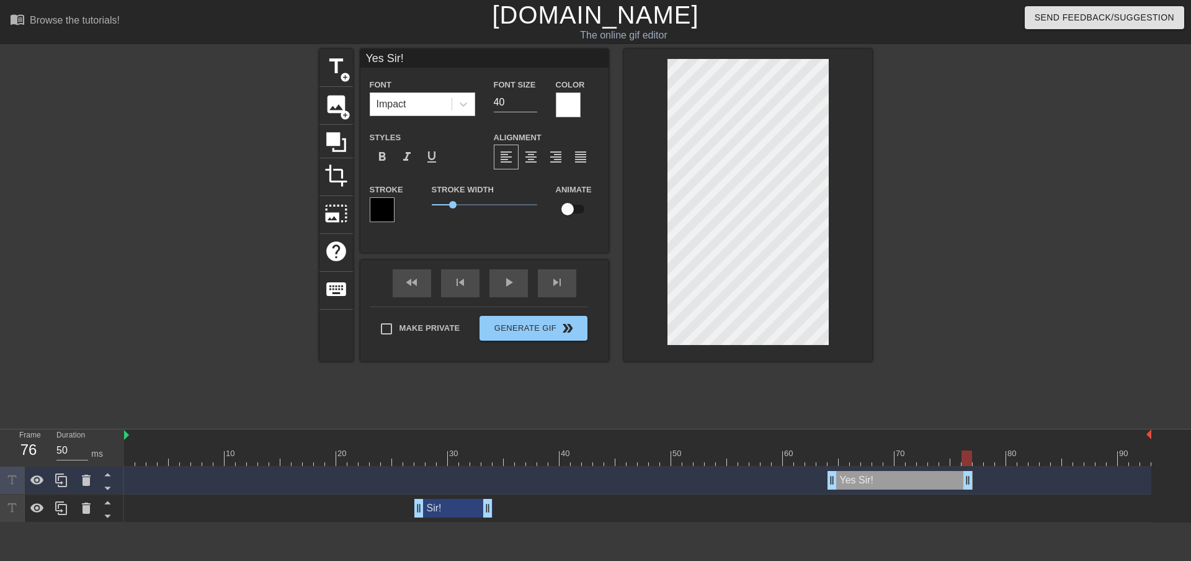
click at [442, 507] on div "Sir! drag_handle drag_handle" at bounding box center [453, 508] width 78 height 19
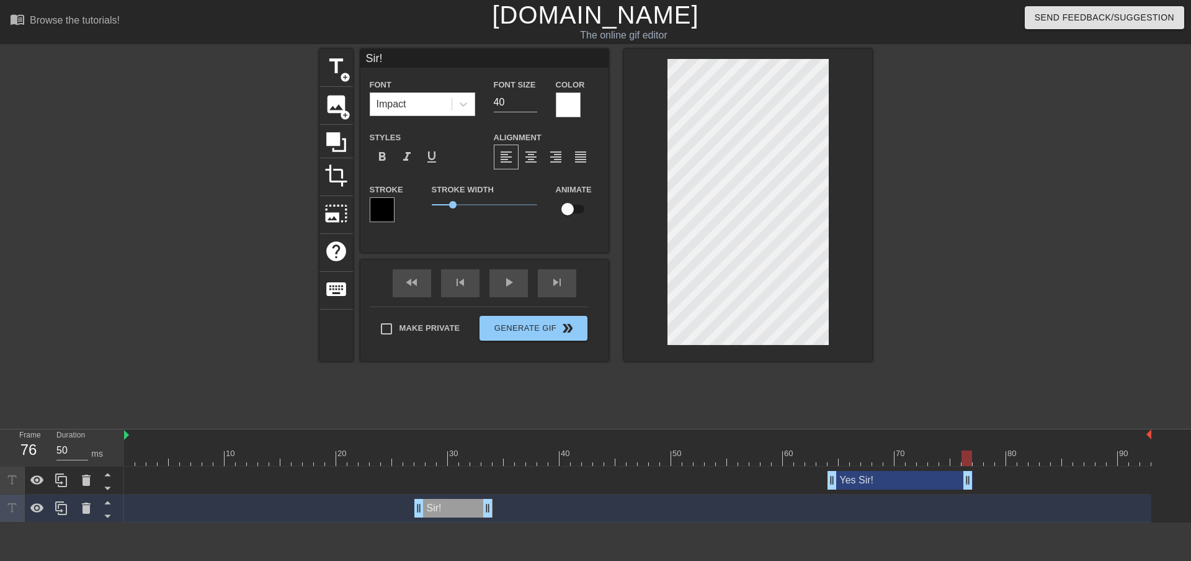
click at [904, 480] on div "Yes Sir! drag_handle drag_handle" at bounding box center [899, 480] width 145 height 19
type input "Yes Sir!"
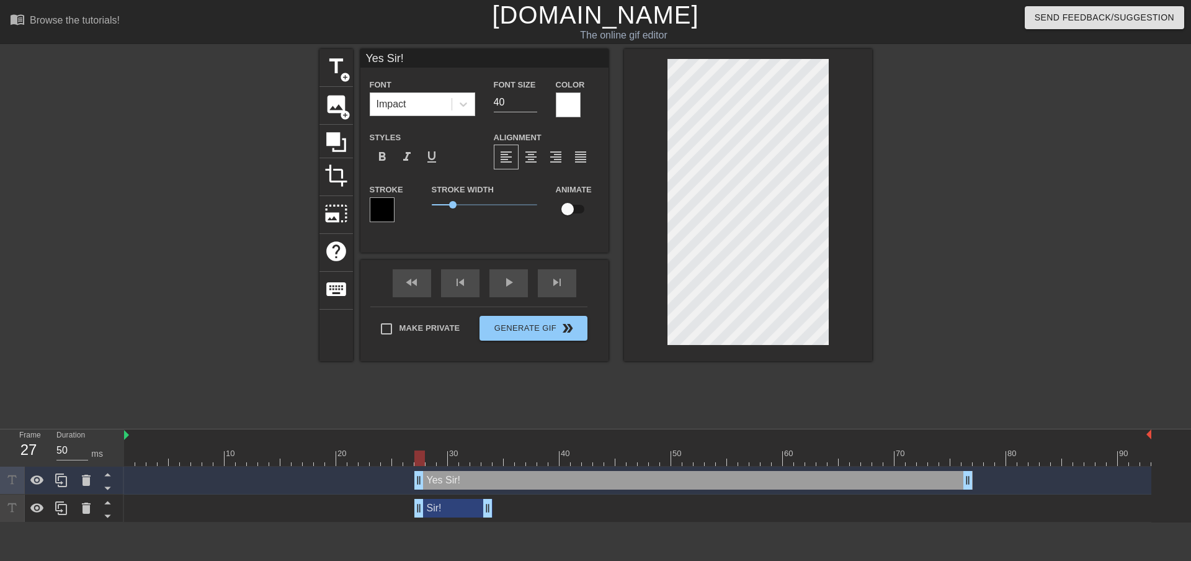
drag, startPoint x: 832, startPoint y: 480, endPoint x: 417, endPoint y: 474, distance: 414.9
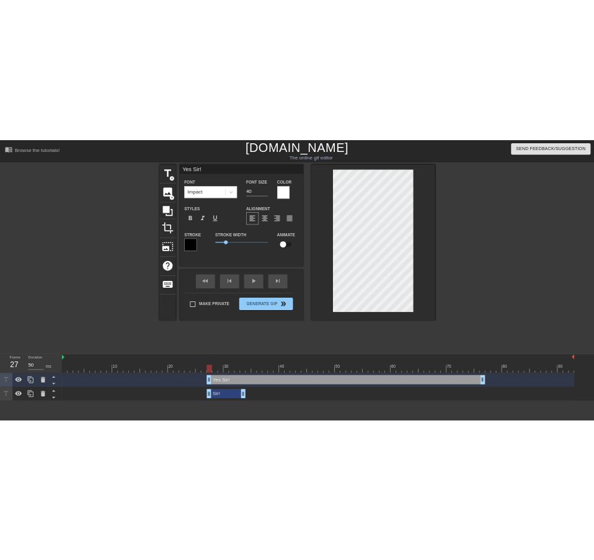
scroll to position [2, 2]
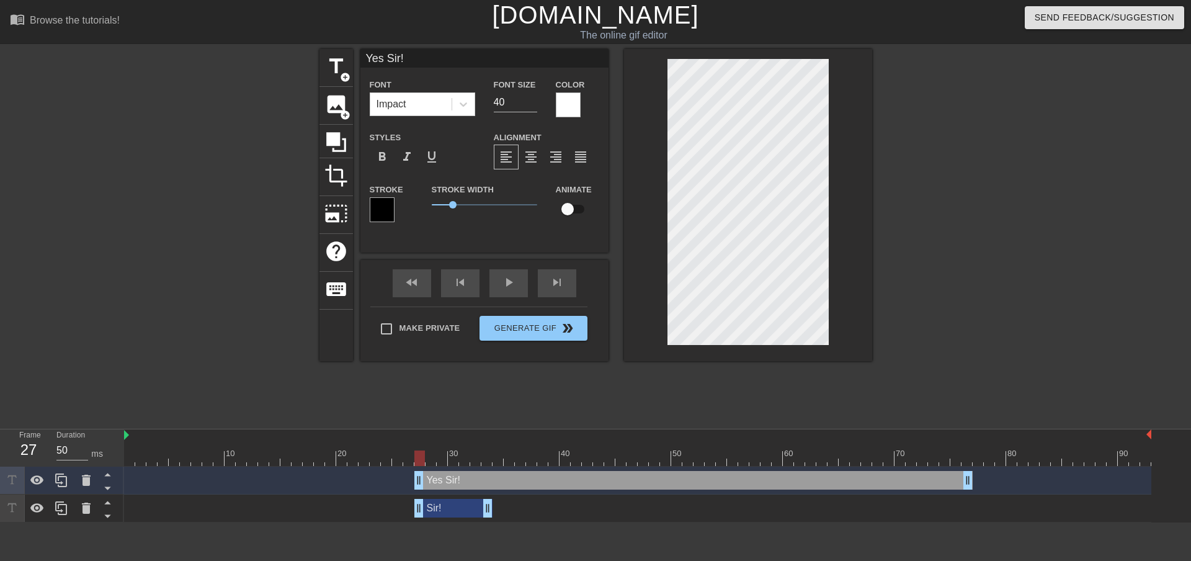
click at [907, 303] on div at bounding box center [980, 235] width 186 height 372
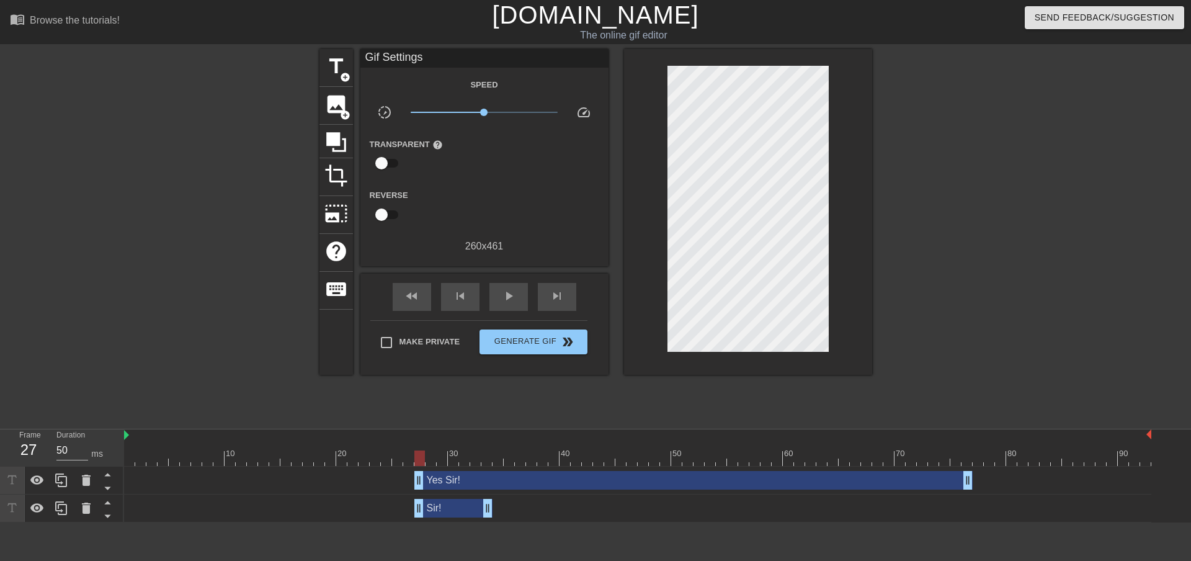
click at [854, 319] on div at bounding box center [748, 212] width 248 height 326
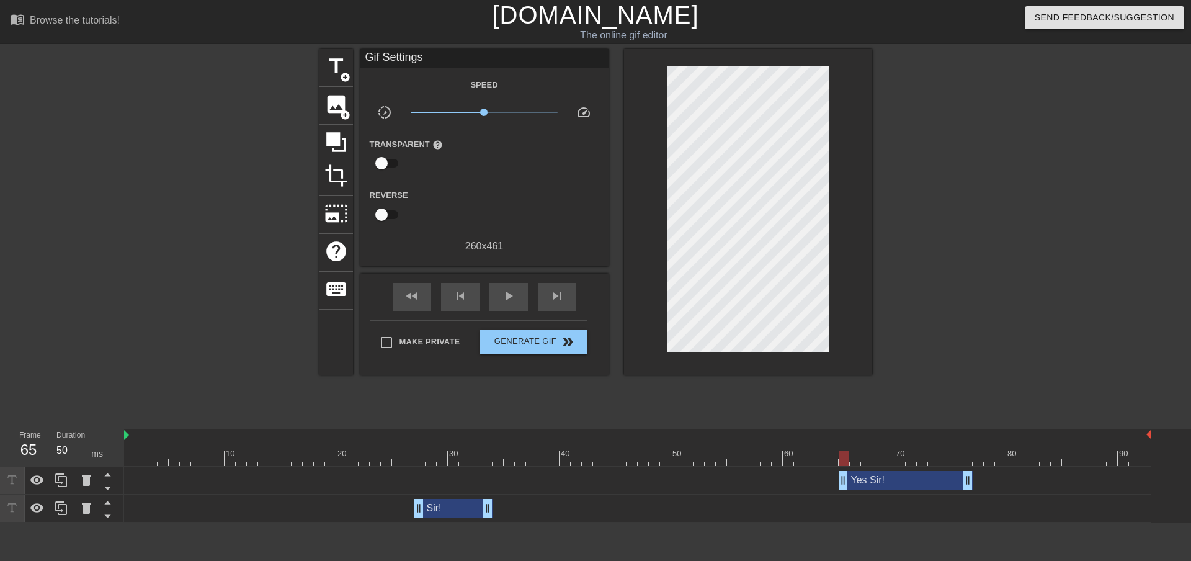
drag, startPoint x: 420, startPoint y: 483, endPoint x: 843, endPoint y: 481, distance: 423.6
click at [942, 336] on div at bounding box center [980, 235] width 186 height 372
click at [181, 339] on div at bounding box center [211, 235] width 186 height 372
click at [83, 352] on div "title add_circle image add_circle crop photo_size_select_large help keyboard Gi…" at bounding box center [595, 235] width 1191 height 372
click at [220, 292] on div at bounding box center [211, 235] width 186 height 372
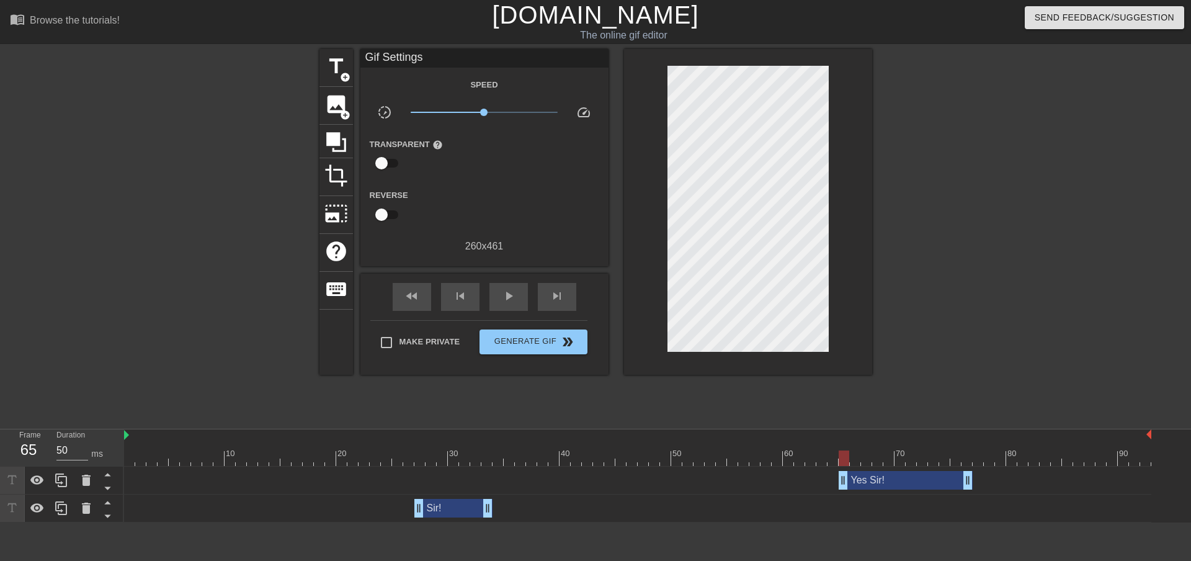
click at [233, 353] on div at bounding box center [211, 235] width 186 height 372
click at [500, 299] on div "play_arrow" at bounding box center [508, 297] width 38 height 28
click at [928, 362] on div at bounding box center [980, 235] width 186 height 372
click at [1038, 322] on div at bounding box center [980, 235] width 186 height 372
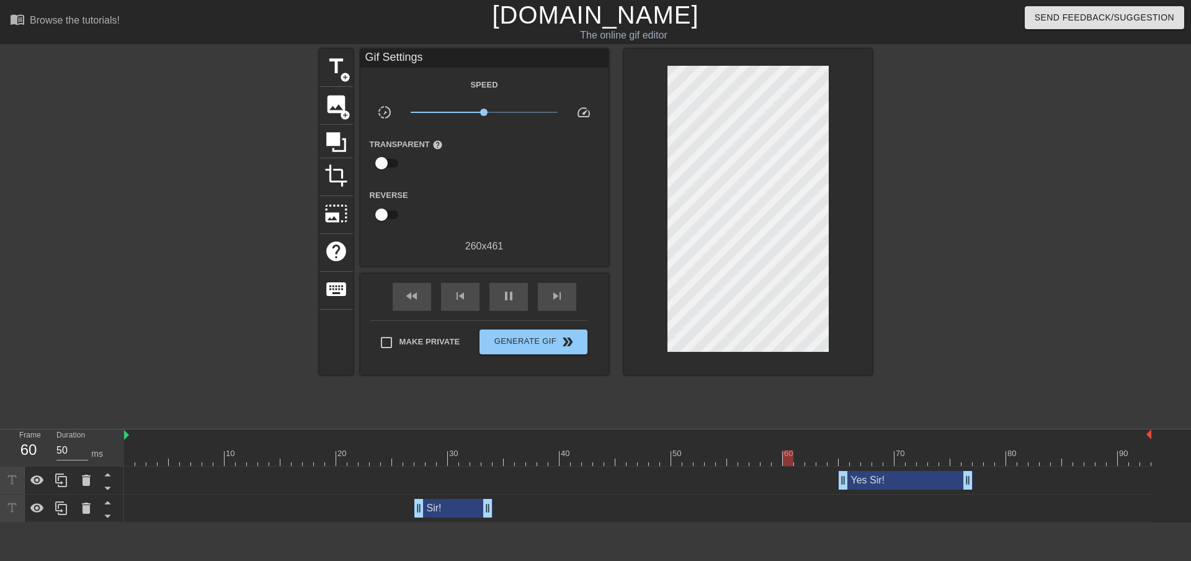
click at [951, 224] on div at bounding box center [980, 235] width 186 height 372
drag, startPoint x: 486, startPoint y: 112, endPoint x: 662, endPoint y: 133, distance: 177.3
click at [600, 121] on div "slow_motion_video x10.0 speed" at bounding box center [484, 114] width 248 height 19
click at [504, 110] on span "x1.88" at bounding box center [484, 112] width 147 height 15
click at [471, 111] on span "x0.668" at bounding box center [484, 112] width 147 height 15
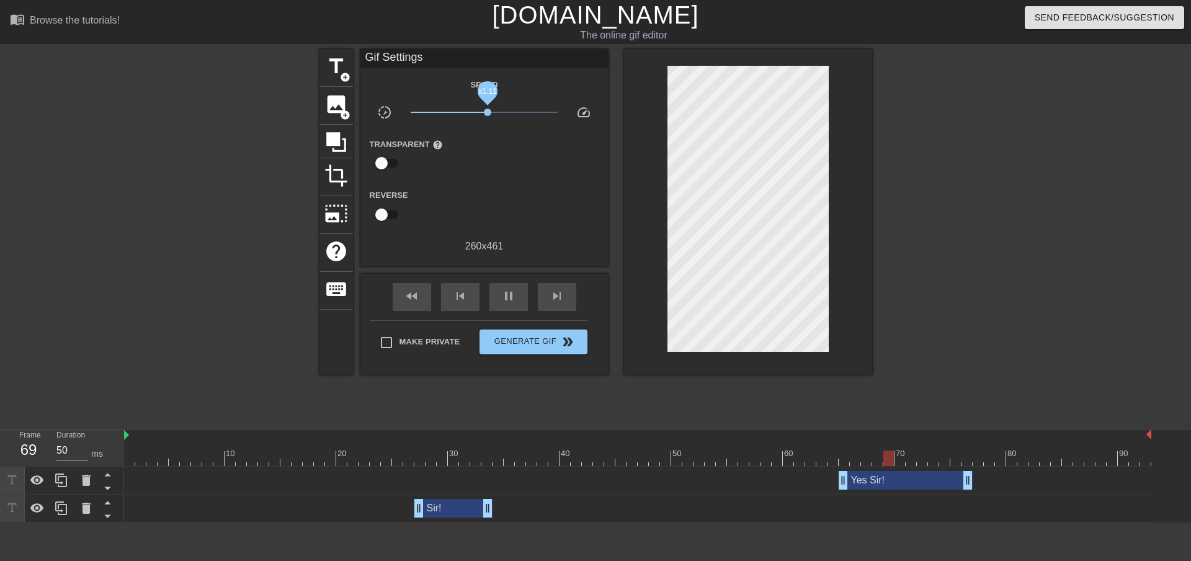
drag, startPoint x: 471, startPoint y: 110, endPoint x: 487, endPoint y: 123, distance: 21.2
click at [487, 123] on div "x1.11" at bounding box center [484, 114] width 166 height 19
drag, startPoint x: 485, startPoint y: 112, endPoint x: 486, endPoint y: 158, distance: 46.5
click at [486, 158] on div "Speed slow_motion_video x1.07 speed Transparent help Reverse 260 x 461" at bounding box center [484, 165] width 229 height 177
click at [385, 115] on span "slow_motion_video" at bounding box center [384, 112] width 15 height 15
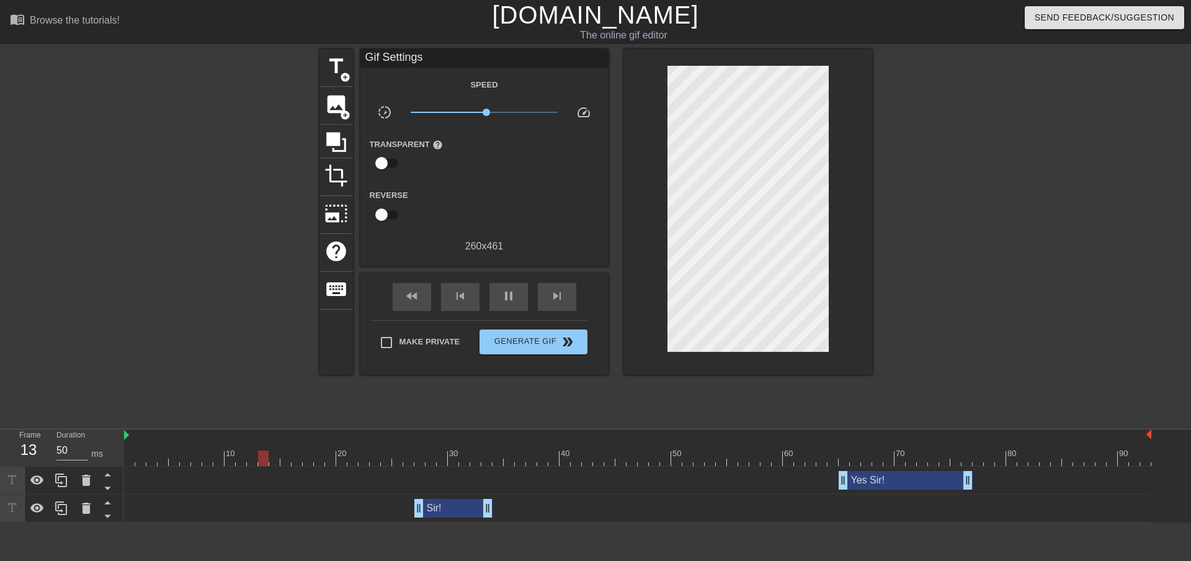
click at [581, 116] on span "speed" at bounding box center [583, 112] width 15 height 15
drag, startPoint x: 486, startPoint y: 109, endPoint x: 484, endPoint y: 140, distance: 30.4
click at [484, 140] on div "Speed slow_motion_video x0.989 speed Transparent help Reverse 260 x 461" at bounding box center [484, 165] width 229 height 177
click at [1038, 224] on div at bounding box center [980, 235] width 186 height 372
click at [1103, 259] on div "title add_circle image add_circle crop photo_size_select_large help keyboard Gi…" at bounding box center [595, 235] width 1191 height 372
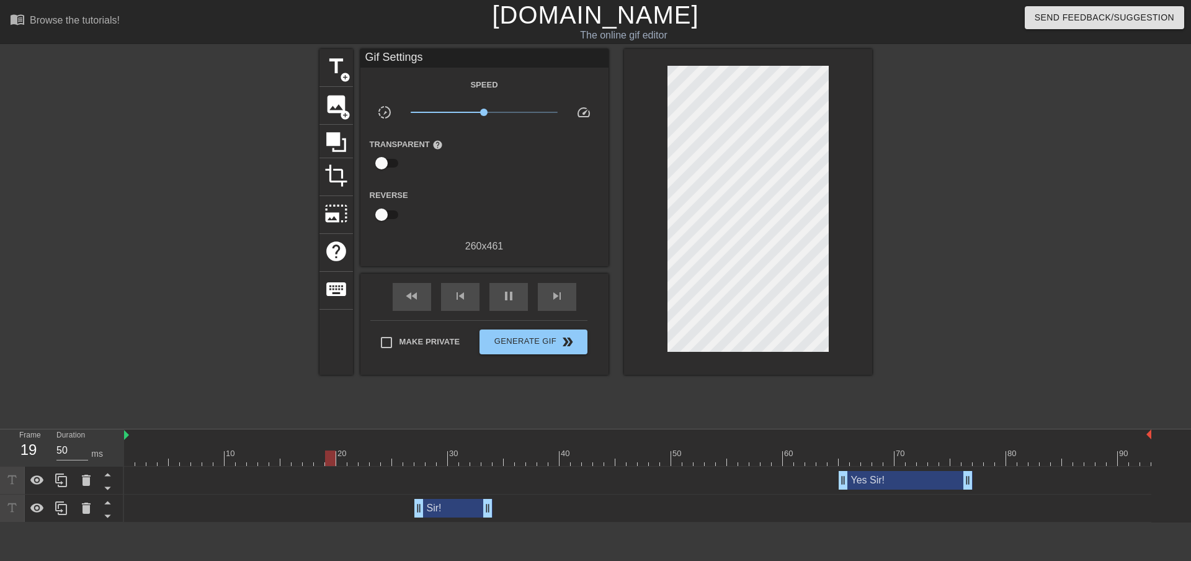
click at [970, 319] on div at bounding box center [980, 235] width 186 height 372
click at [1077, 231] on div "title add_circle image add_circle crop photo_size_select_large help keyboard Gi…" at bounding box center [595, 235] width 1191 height 372
click at [1098, 214] on div "title add_circle image add_circle crop photo_size_select_large help keyboard Gi…" at bounding box center [595, 235] width 1191 height 372
click at [530, 346] on span "Generate Gif double_arrow" at bounding box center [532, 341] width 97 height 15
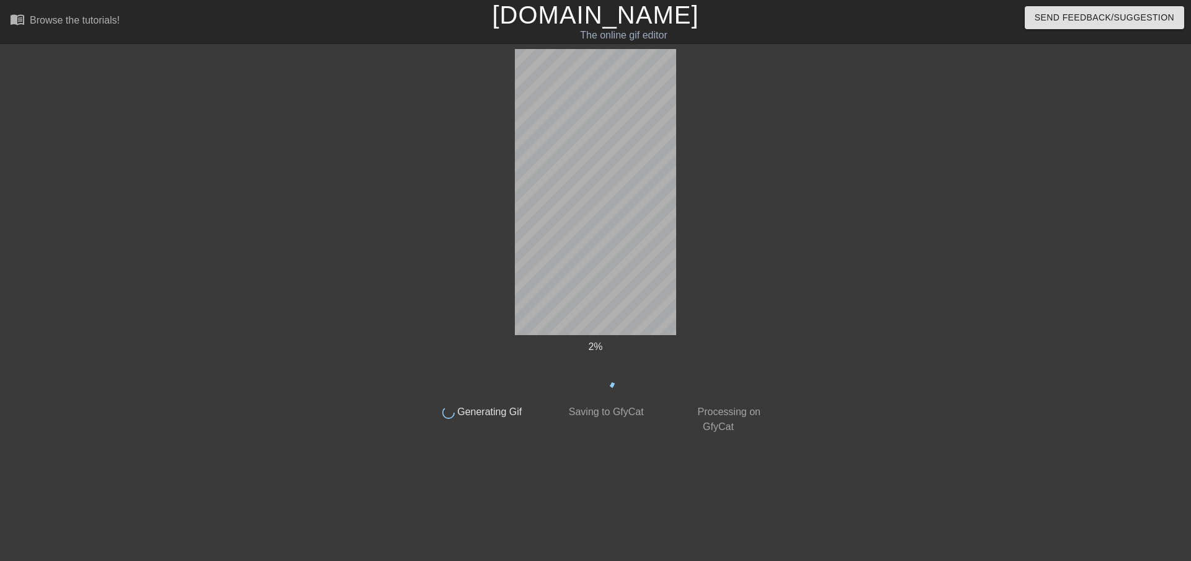
click at [842, 365] on div at bounding box center [878, 235] width 186 height 372
click at [1054, 298] on div "15 % done Generating Gif done Saving to GfyCat done Processing on GfyCat title …" at bounding box center [595, 241] width 1191 height 385
click at [803, 200] on div at bounding box center [878, 235] width 186 height 372
click at [936, 283] on div at bounding box center [878, 235] width 186 height 372
click at [936, 282] on div at bounding box center [878, 235] width 186 height 372
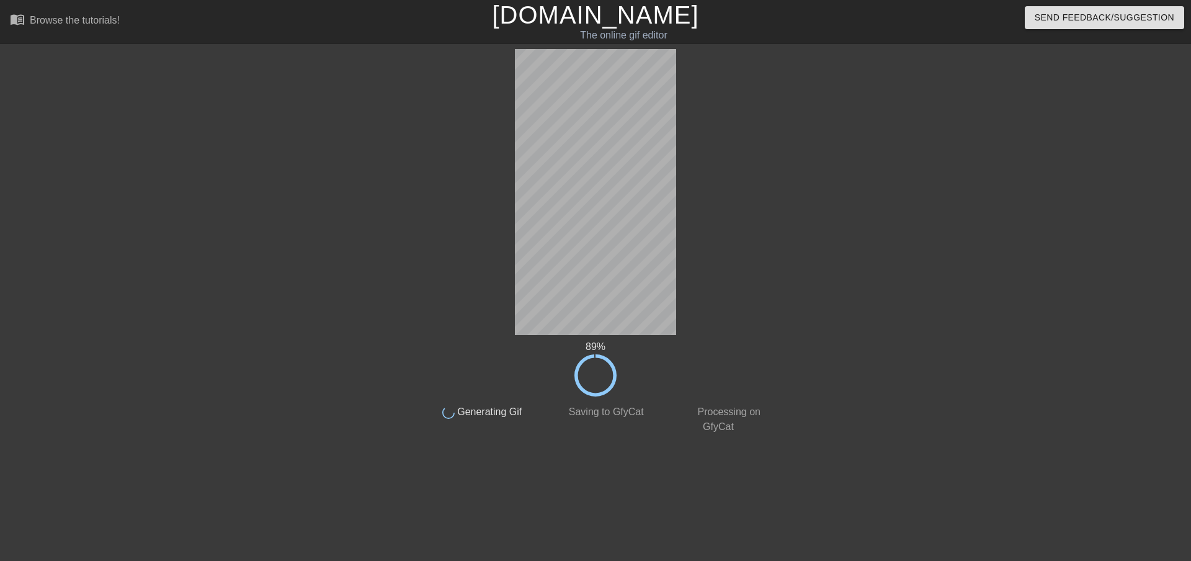
click at [896, 207] on div at bounding box center [878, 235] width 186 height 372
click at [951, 290] on div at bounding box center [878, 235] width 186 height 372
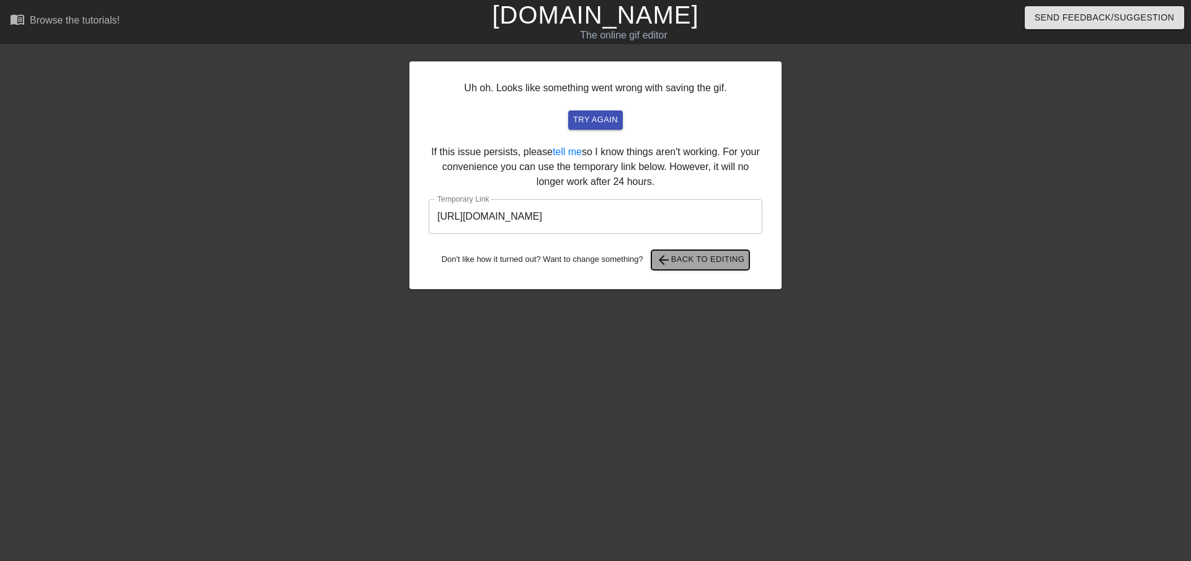
click at [693, 265] on span "arrow_back Back to Editing" at bounding box center [700, 259] width 89 height 15
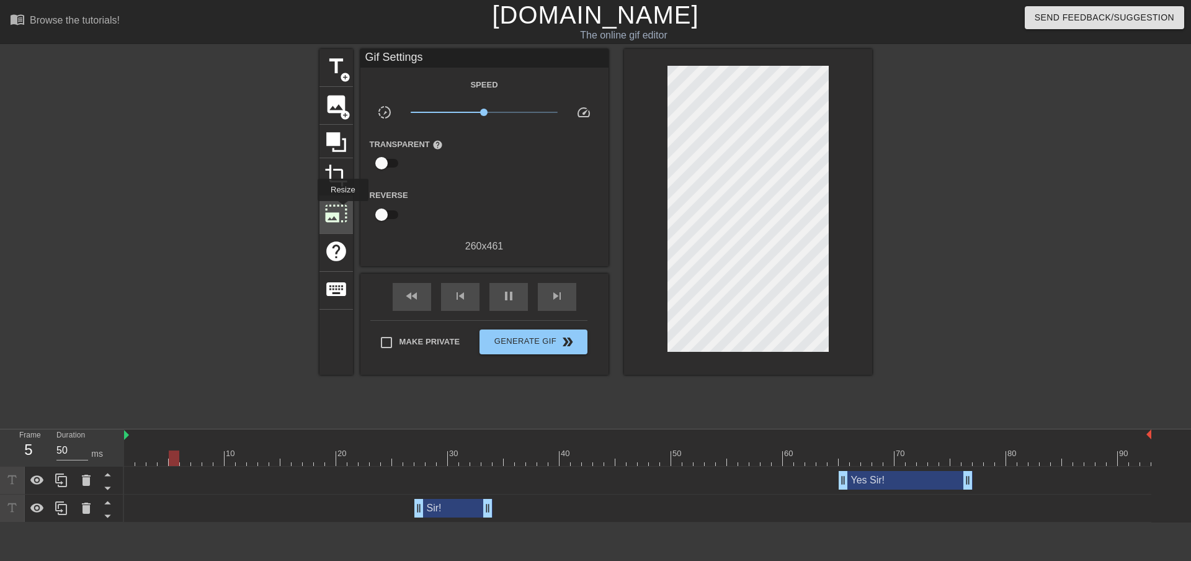
click at [342, 210] on span "photo_size_select_large" at bounding box center [336, 214] width 24 height 24
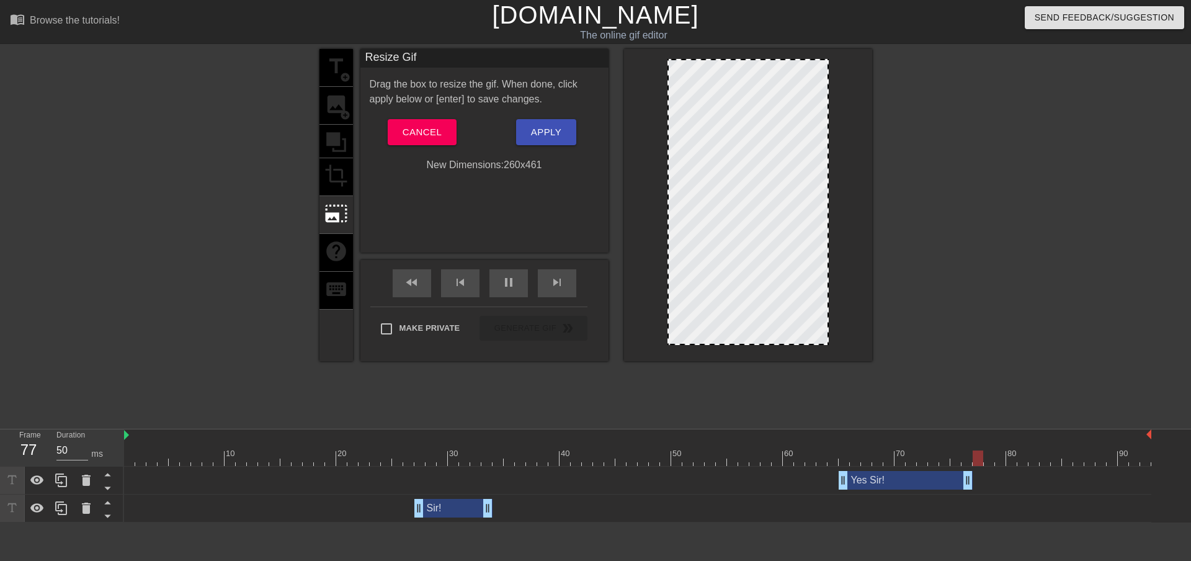
drag, startPoint x: 745, startPoint y: 344, endPoint x: 785, endPoint y: 429, distance: 94.0
click at [785, 429] on div "menu_book Browse the tutorials! [DOMAIN_NAME] The online gif editor Send Feedba…" at bounding box center [595, 261] width 1191 height 522
click at [785, 429] on div at bounding box center [637, 435] width 1027 height 12
click at [342, 176] on div "title add_circle image add_circle crop photo_size_select_large help keyboard" at bounding box center [335, 205] width 33 height 312
click at [335, 197] on div "photo_size_select_large" at bounding box center [335, 215] width 33 height 38
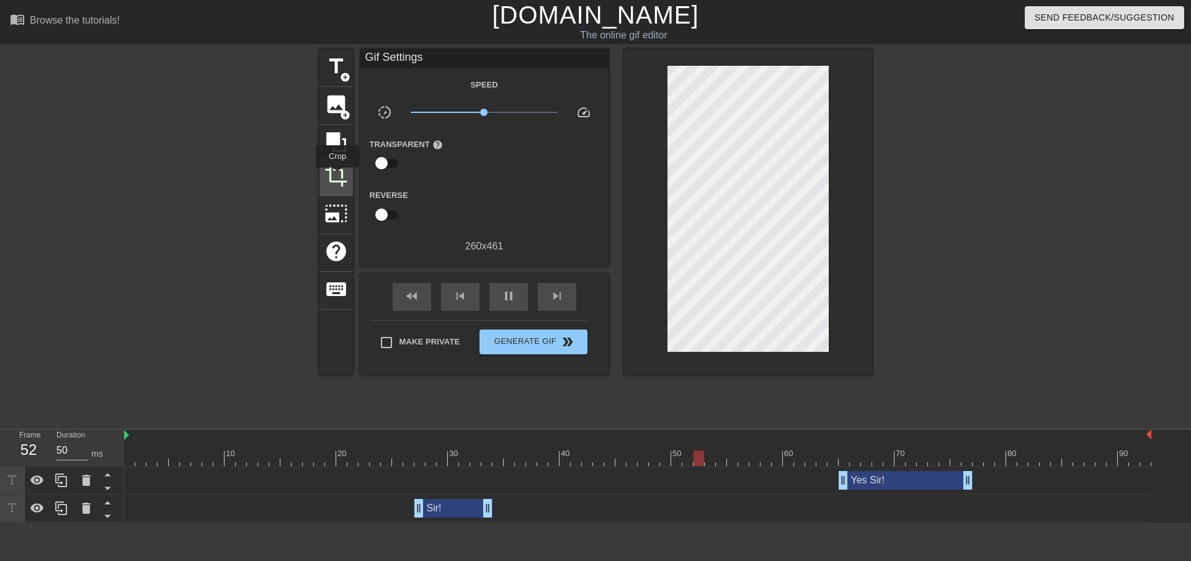
click at [337, 176] on span "crop" at bounding box center [336, 176] width 24 height 24
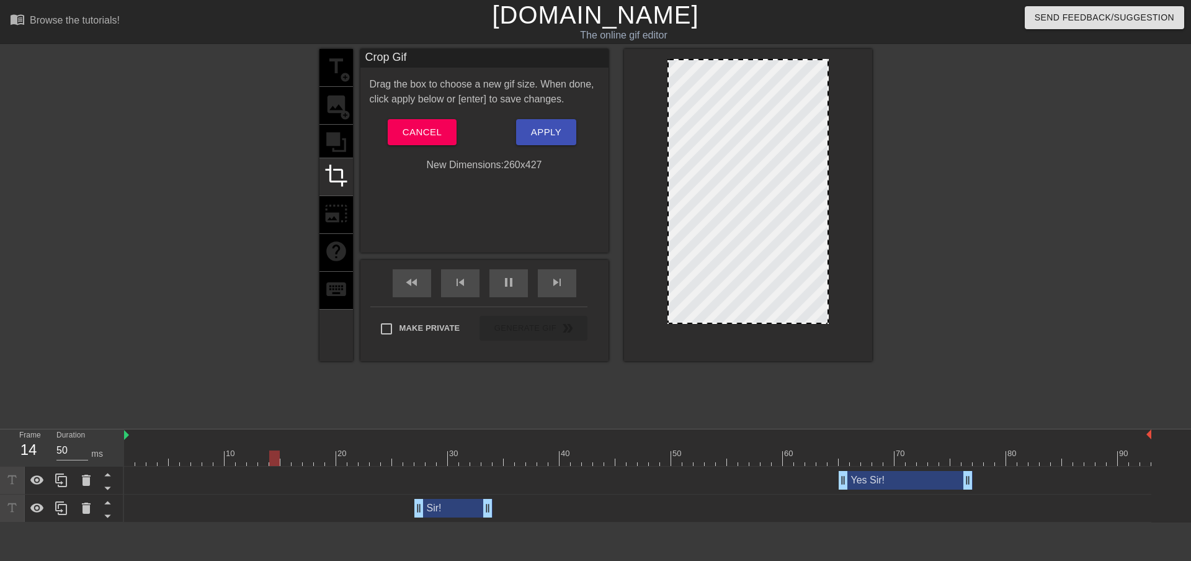
drag, startPoint x: 746, startPoint y: 344, endPoint x: 746, endPoint y: 323, distance: 21.1
click at [746, 323] on div at bounding box center [748, 322] width 159 height 6
click at [739, 371] on div "title add_circle image add_circle crop photo_size_select_large help keyboard Cr…" at bounding box center [595, 235] width 553 height 372
click at [859, 352] on div at bounding box center [748, 205] width 248 height 312
click at [1008, 303] on div at bounding box center [980, 235] width 186 height 372
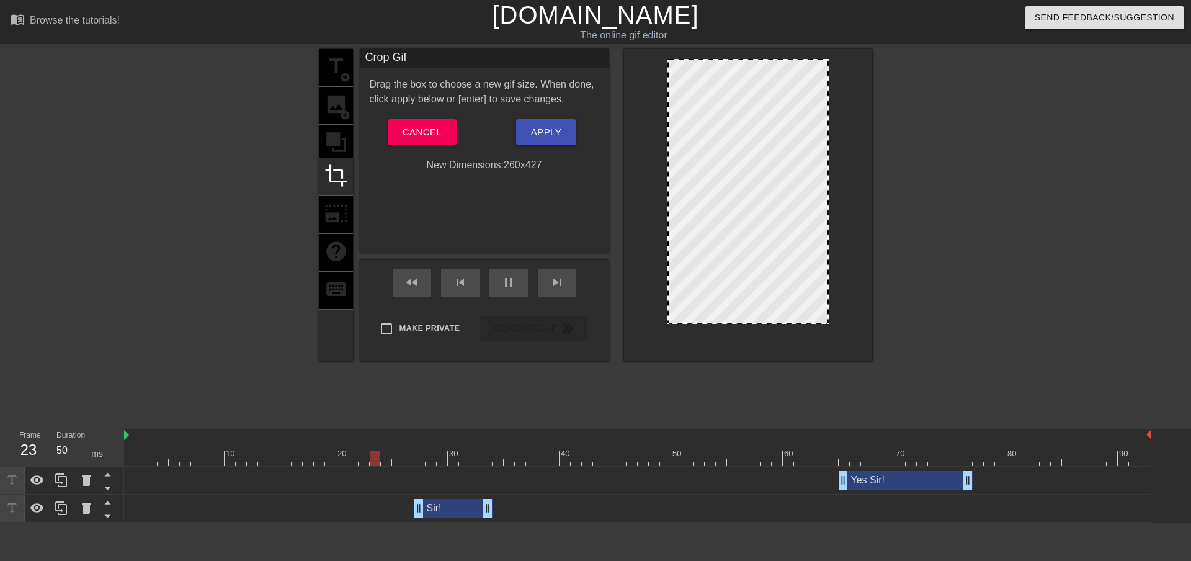
click at [971, 133] on div at bounding box center [980, 235] width 186 height 372
click at [529, 135] on button "Apply" at bounding box center [546, 132] width 60 height 26
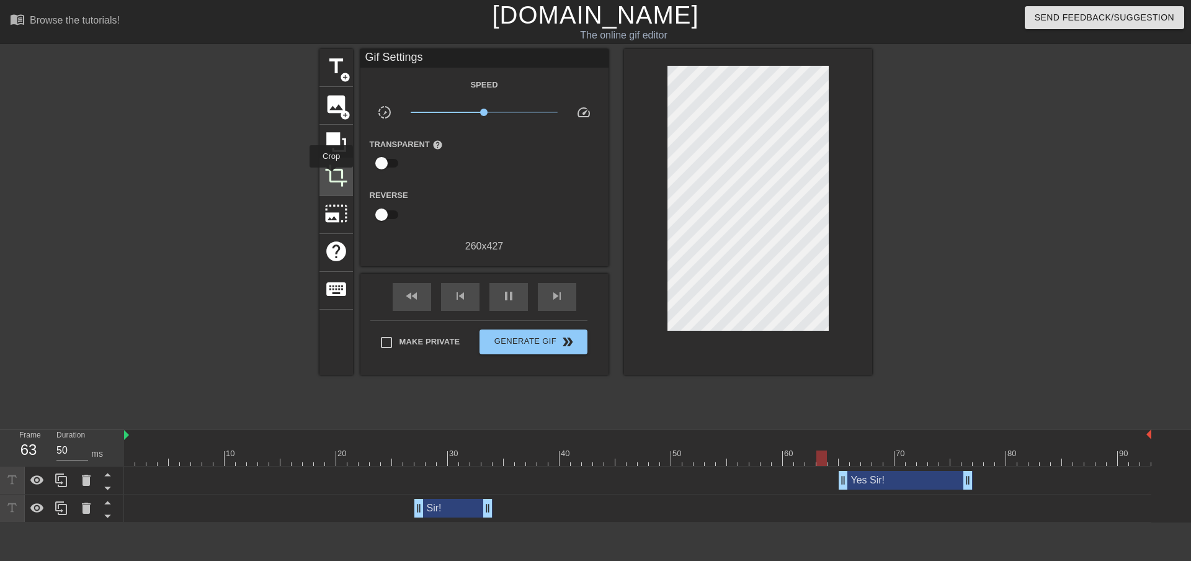
click at [331, 176] on span "crop" at bounding box center [336, 176] width 24 height 24
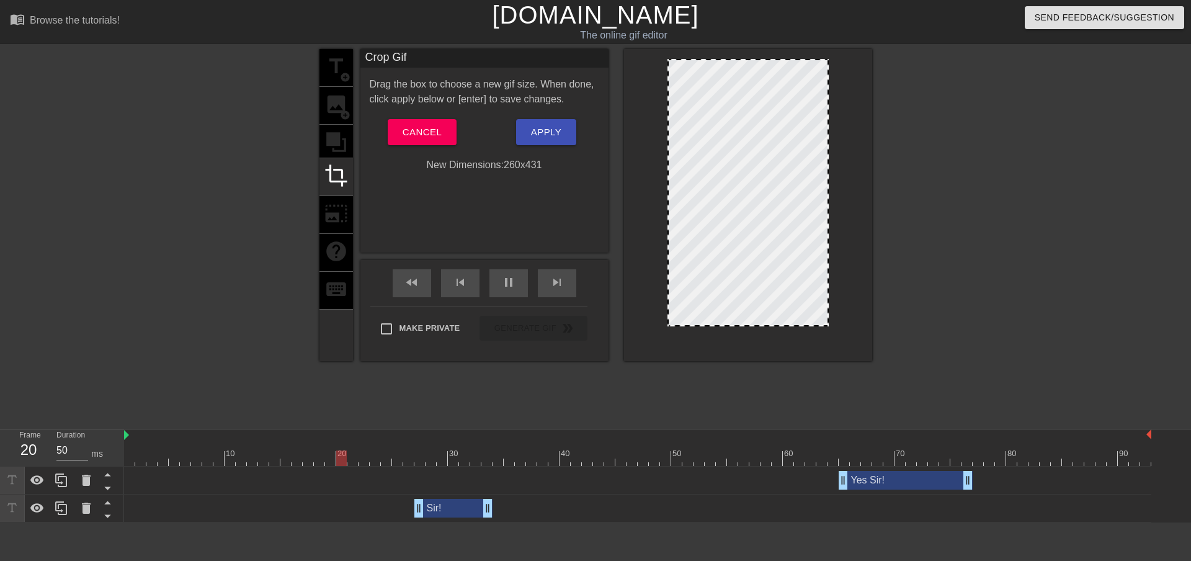
click at [742, 327] on div at bounding box center [748, 325] width 159 height 6
click at [909, 300] on div at bounding box center [980, 235] width 186 height 372
click at [856, 302] on div at bounding box center [748, 205] width 248 height 312
click at [911, 290] on div at bounding box center [980, 235] width 186 height 372
click at [981, 242] on div at bounding box center [980, 235] width 186 height 372
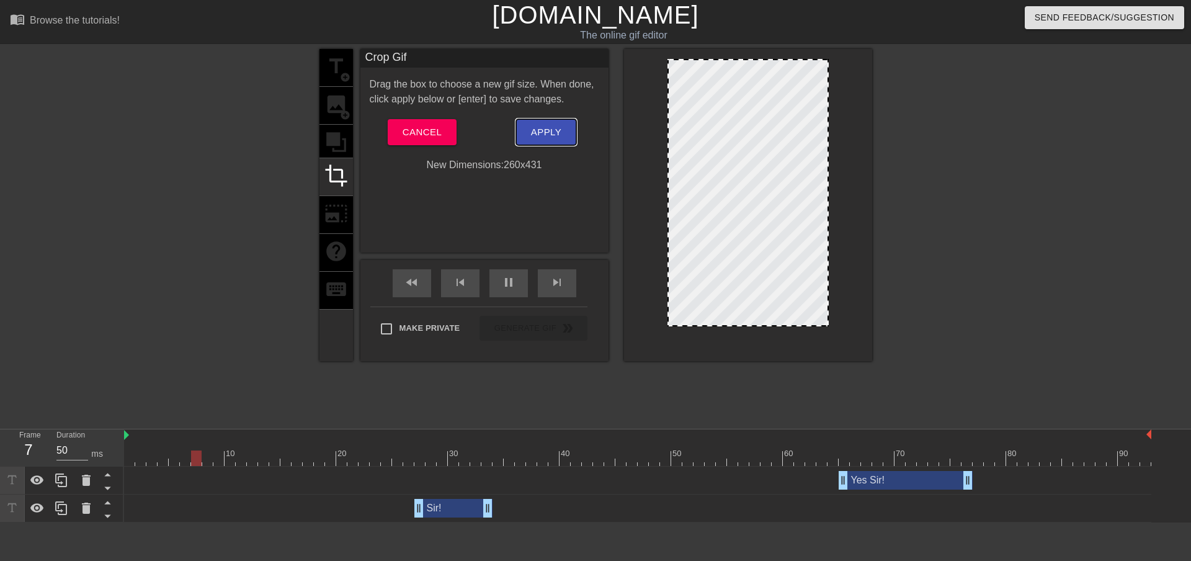
click at [537, 128] on span "Apply" at bounding box center [546, 132] width 30 height 16
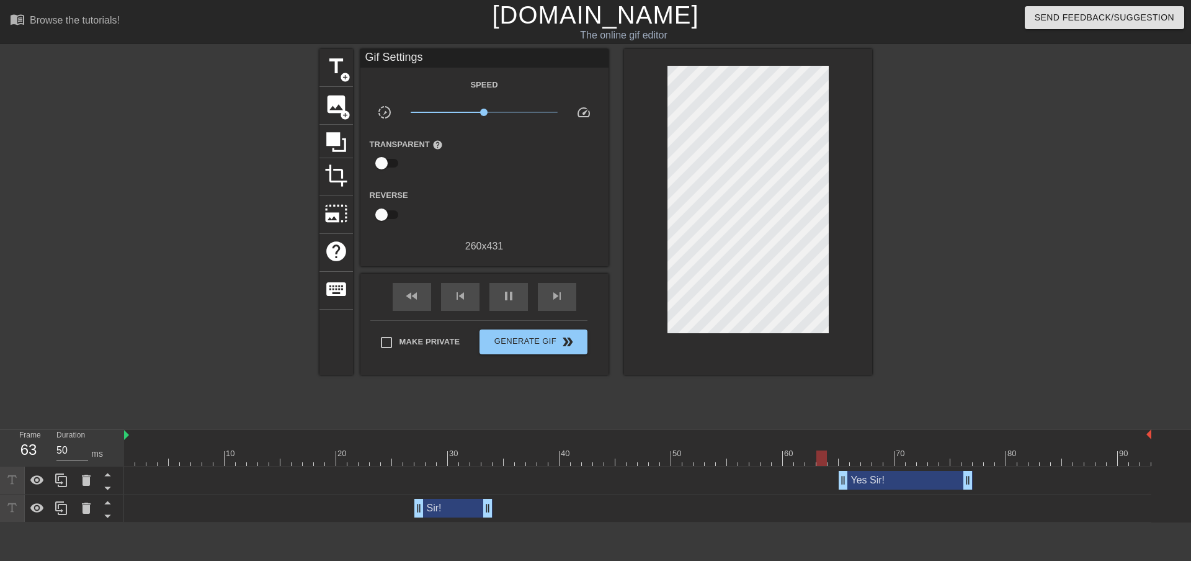
click at [953, 221] on div at bounding box center [980, 235] width 186 height 372
click at [518, 340] on span "Generate Gif double_arrow" at bounding box center [532, 341] width 97 height 15
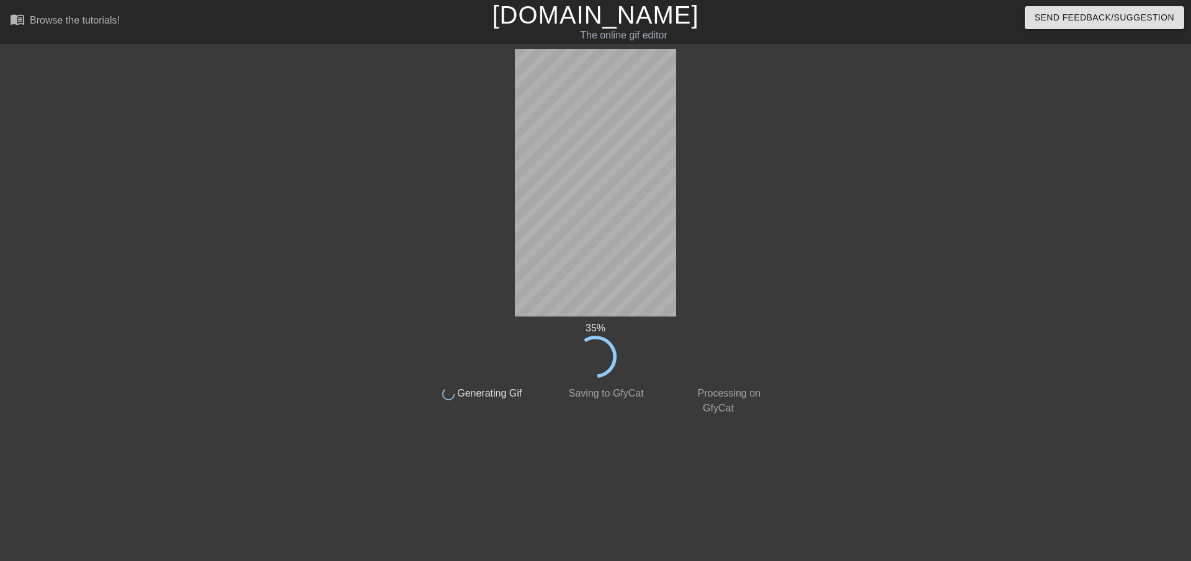
click at [910, 347] on div at bounding box center [878, 235] width 186 height 372
drag, startPoint x: 848, startPoint y: 223, endPoint x: 873, endPoint y: 184, distance: 46.1
click at [848, 223] on div at bounding box center [878, 235] width 186 height 372
click at [904, 223] on div at bounding box center [878, 235] width 186 height 372
click at [966, 416] on div at bounding box center [878, 235] width 186 height 372
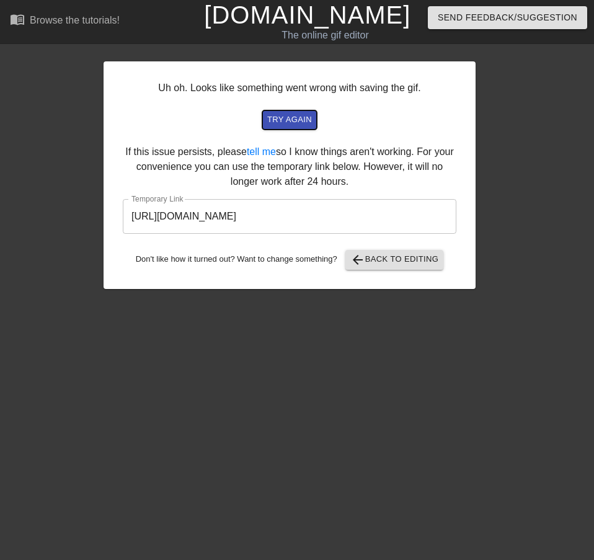
click at [271, 118] on span "try again" at bounding box center [289, 120] width 45 height 14
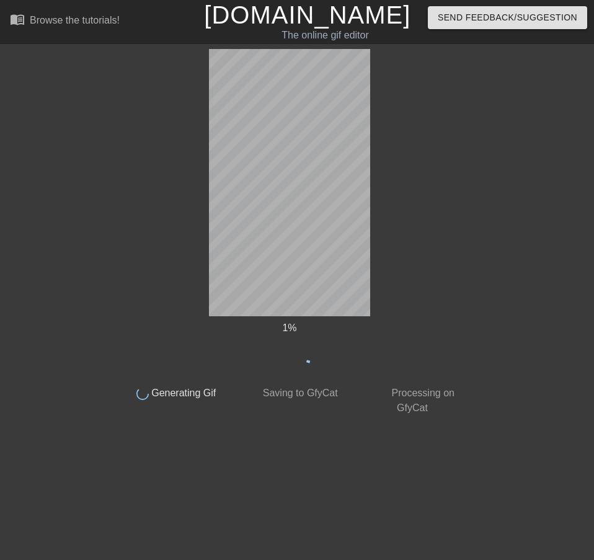
click at [406, 151] on div "1 % done Generating Gif done Saving to GfyCat done Processing on GfyCat" at bounding box center [290, 232] width 350 height 367
click at [442, 175] on div "4 % done Generating Gif done Saving to GfyCat done Processing on GfyCat" at bounding box center [290, 232] width 350 height 367
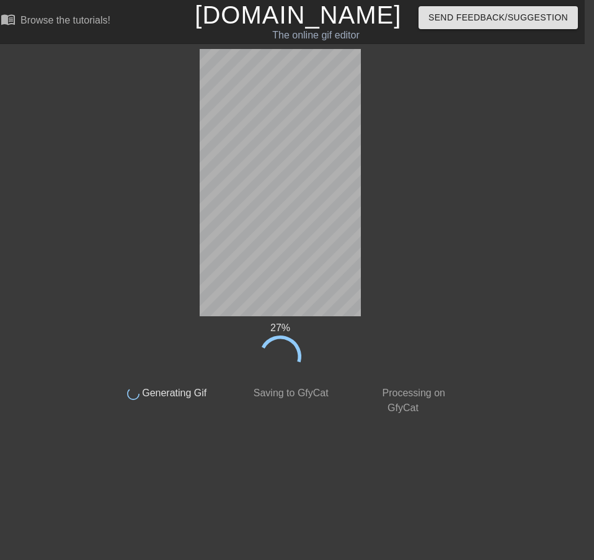
click at [485, 177] on div "27 % done Generating Gif done Saving to GfyCat done Processing on GfyCat title …" at bounding box center [288, 232] width 594 height 367
click at [517, 334] on div "41 % done Generating Gif done Saving to GfyCat done Processing on GfyCat title …" at bounding box center [288, 232] width 594 height 367
click at [450, 241] on div "86 % done Generating Gif done Saving to GfyCat done Processing on GfyCat" at bounding box center [280, 232] width 350 height 367
click at [563, 225] on div "91 % done Generating Gif done Saving to GfyCat done Processing on GfyCat title …" at bounding box center [288, 232] width 594 height 367
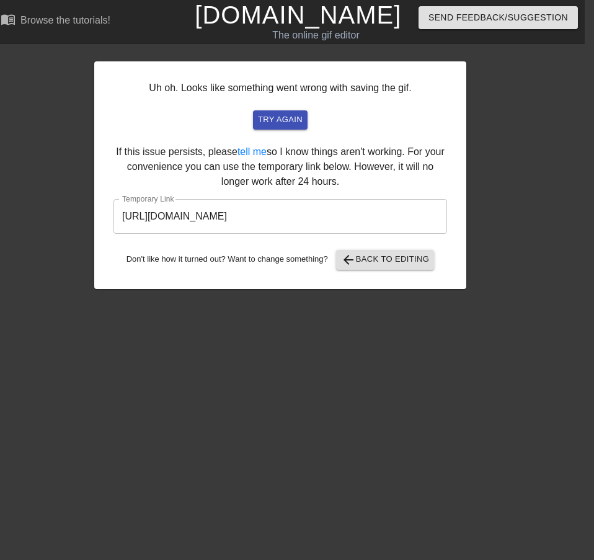
click at [289, 110] on div "Uh oh. Looks like something went wrong with saving the gif. try again If this i…" at bounding box center [280, 175] width 372 height 228
click at [260, 127] on span "try again" at bounding box center [280, 120] width 45 height 14
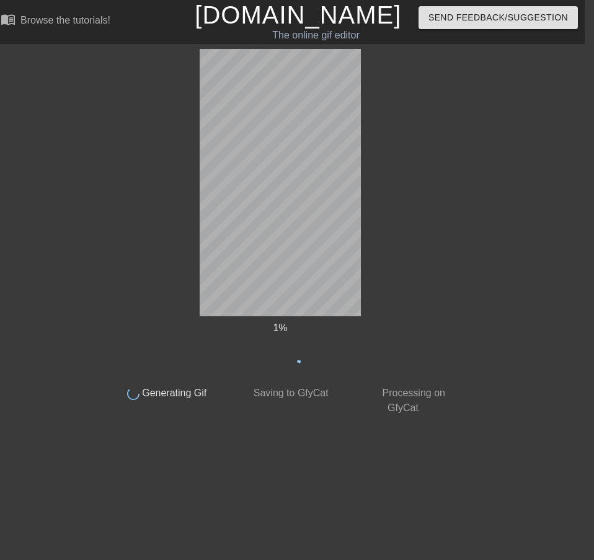
click at [430, 240] on div "1 % done Generating Gif done Saving to GfyCat done Processing on GfyCat" at bounding box center [280, 232] width 350 height 367
click at [494, 200] on div "28 % done Generating Gif done Saving to GfyCat done Processing on GfyCat title …" at bounding box center [288, 232] width 594 height 367
click at [513, 263] on div "67 % done Generating Gif done Saving to GfyCat done Processing on GfyCat title …" at bounding box center [288, 232] width 594 height 367
click at [403, 303] on div "82 % done Generating Gif done Saving to GfyCat done Processing on GfyCat" at bounding box center [280, 232] width 350 height 367
click at [478, 276] on div "92 % done Generating Gif done Saving to GfyCat done Processing on GfyCat title …" at bounding box center [288, 232] width 594 height 367
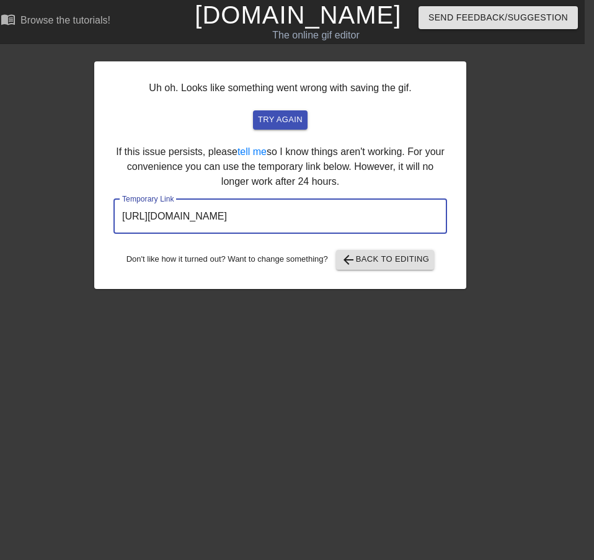
click at [370, 221] on input "[URL][DOMAIN_NAME]" at bounding box center [280, 216] width 334 height 35
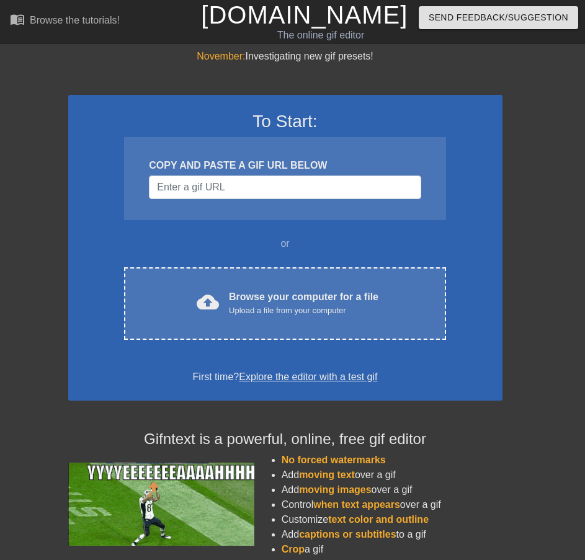
scroll to position [0, 9]
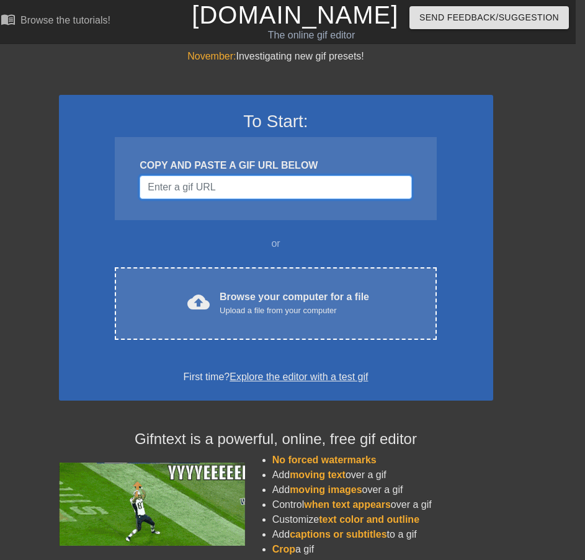
click at [347, 193] on input "Username" at bounding box center [276, 188] width 272 height 24
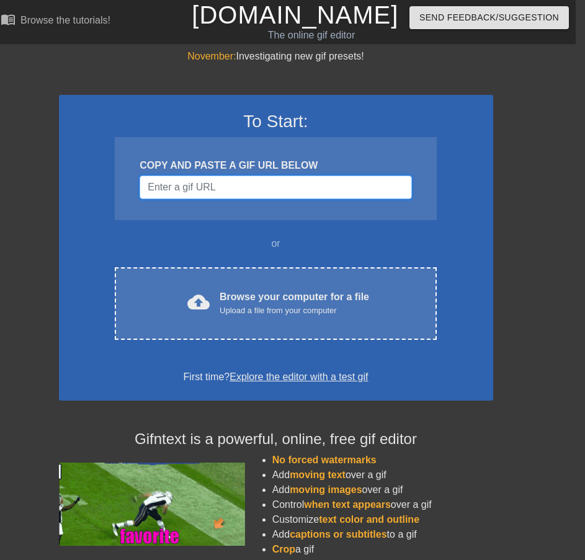
click at [221, 178] on input "Username" at bounding box center [276, 188] width 272 height 24
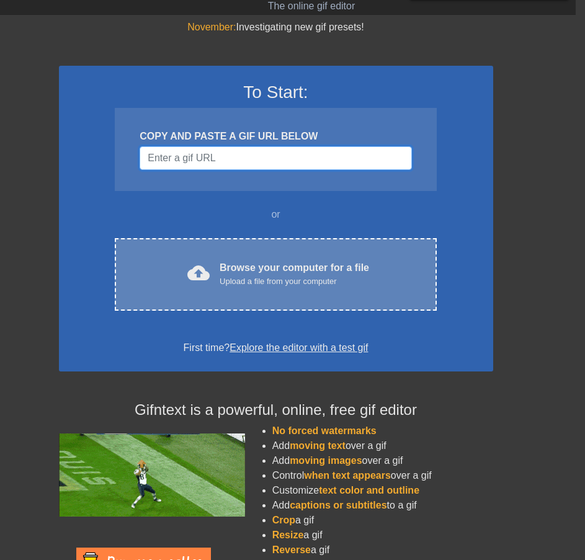
scroll to position [102, 9]
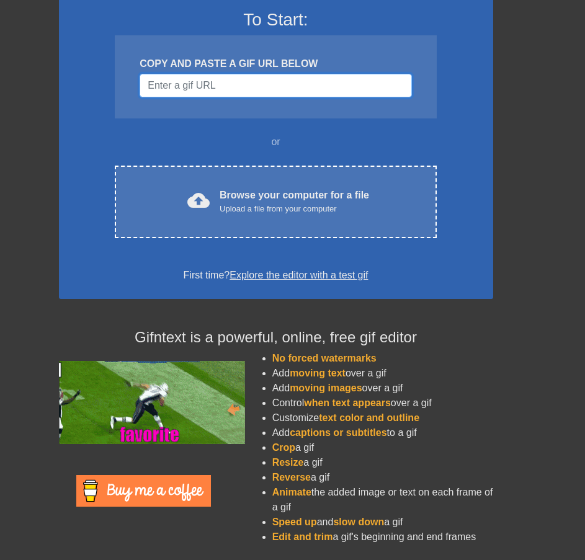
click at [269, 86] on input "Username" at bounding box center [276, 86] width 272 height 24
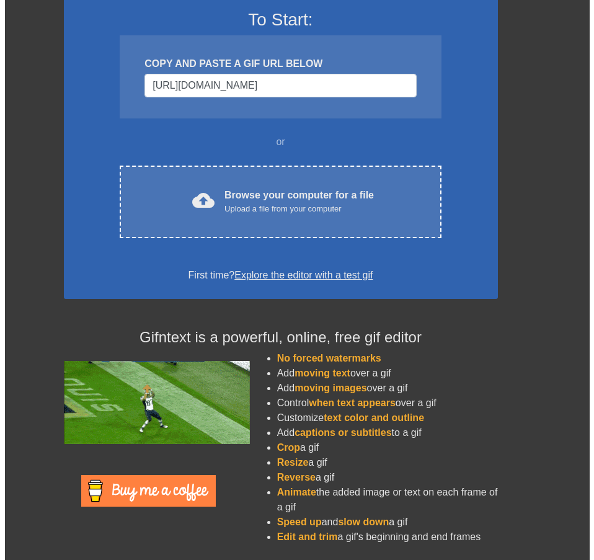
scroll to position [0, 9]
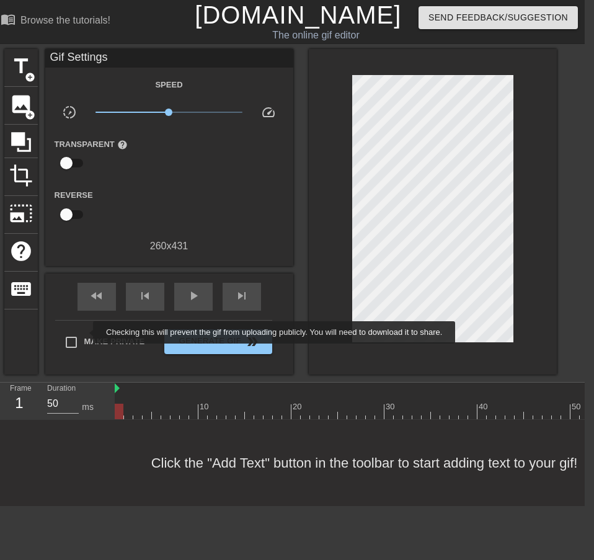
click at [87, 333] on label "Make Private" at bounding box center [101, 342] width 87 height 26
click at [84, 333] on input "Make Private" at bounding box center [71, 342] width 26 height 26
checkbox input "true"
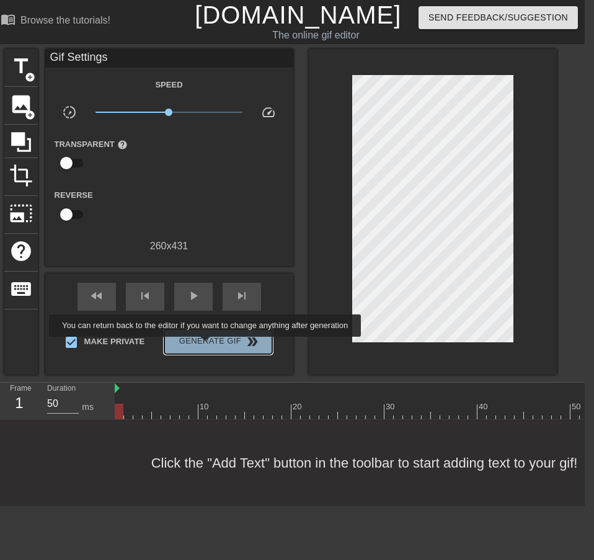
click at [207, 345] on span "Generate Gif double_arrow" at bounding box center [217, 341] width 97 height 15
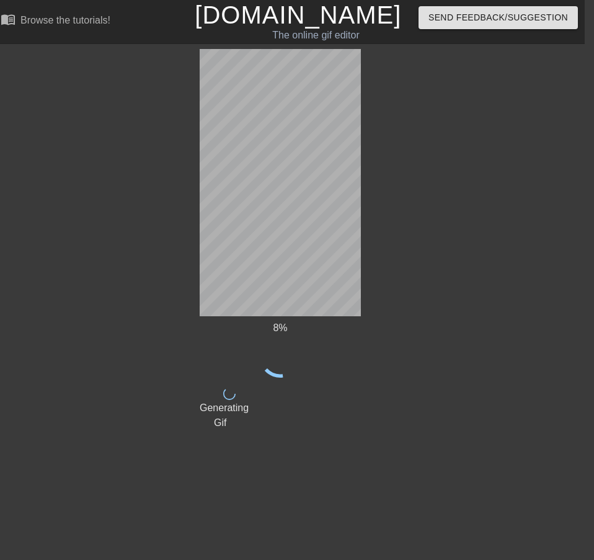
click at [527, 407] on div "8 % done Generating Gif title add_circle image add_circle crop photo_size_selec…" at bounding box center [288, 239] width 594 height 381
click at [56, 247] on div "48 % done Generating Gif title add_circle image add_circle crop photo_size_sele…" at bounding box center [288, 239] width 594 height 381
click at [369, 429] on html "menu_book Browse the tutorials! Gifntext.com The online gif editor Send Feedbac…" at bounding box center [288, 218] width 594 height 436
click at [356, 436] on html "menu_book Browse the tutorials! Gifntext.com The online gif editor Send Feedbac…" at bounding box center [288, 218] width 594 height 436
click at [94, 374] on div "70 % done Generating Gif title add_circle image add_circle crop photo_size_sele…" at bounding box center [288, 239] width 594 height 381
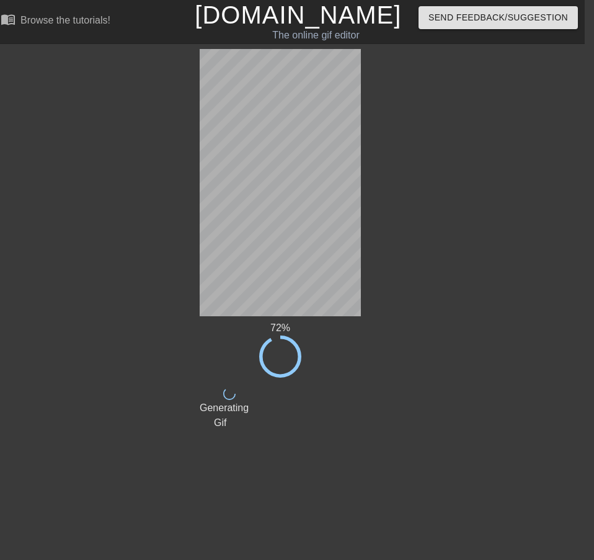
click at [432, 404] on div "72 % done Generating Gif title add_circle image add_circle crop photo_size_sele…" at bounding box center [288, 239] width 594 height 381
click at [470, 436] on html "menu_book Browse the tutorials! Gifntext.com The online gif editor Send Feedbac…" at bounding box center [288, 218] width 594 height 436
drag, startPoint x: 451, startPoint y: 371, endPoint x: 449, endPoint y: 378, distance: 6.5
click at [449, 378] on div "90 % done Generating Gif title add_circle image add_circle crop photo_size_sele…" at bounding box center [288, 239] width 594 height 381
click at [481, 425] on div "100 % done Generating Gif title add_circle image add_circle crop photo_size_sel…" at bounding box center [288, 239] width 594 height 381
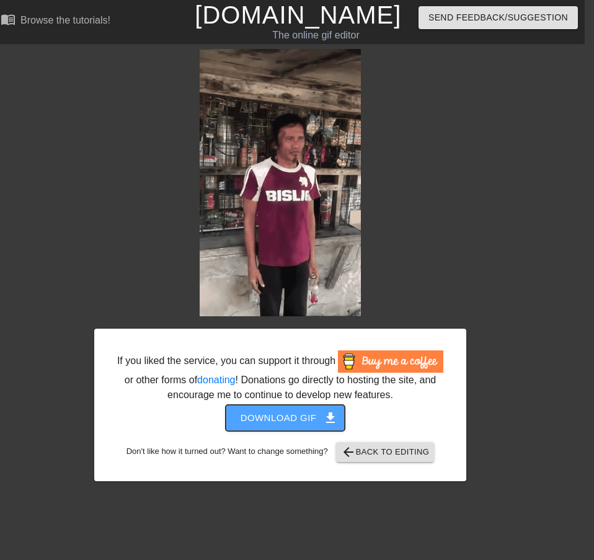
click at [311, 417] on span "Download gif get_app" at bounding box center [286, 418] width 90 height 16
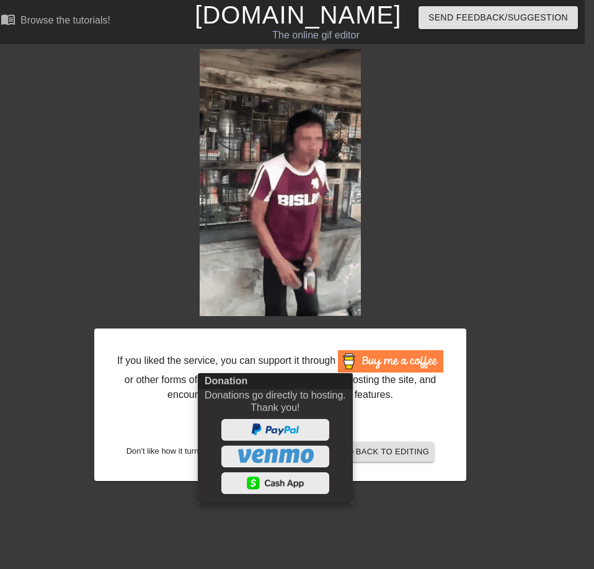
drag, startPoint x: 554, startPoint y: 370, endPoint x: 563, endPoint y: 167, distance: 203.0
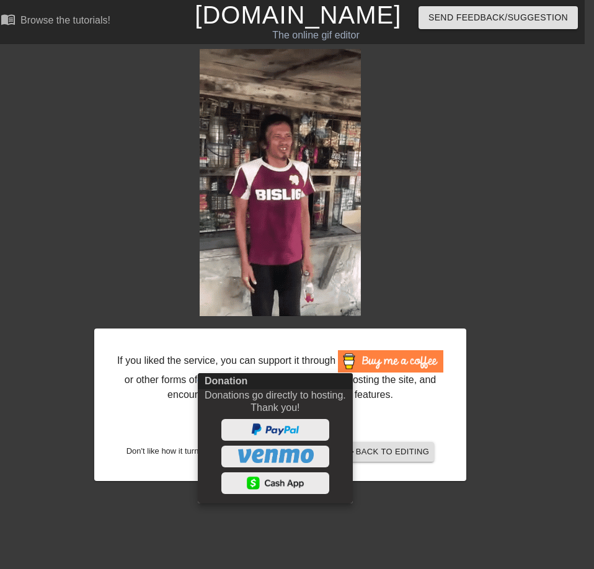
click at [555, 365] on div at bounding box center [297, 284] width 594 height 569
